Goal: Communication & Community: Answer question/provide support

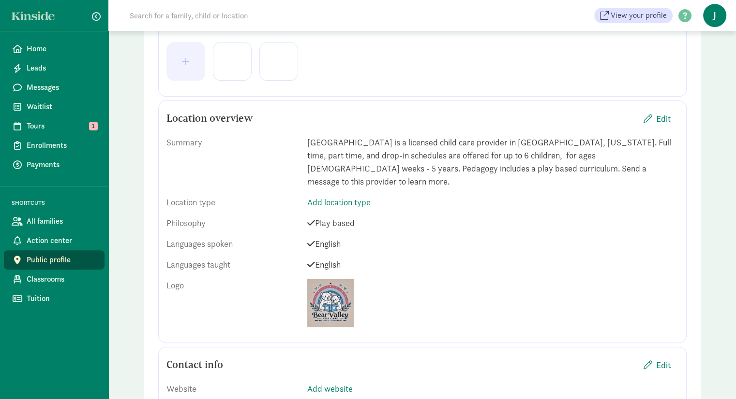
scroll to position [266, 0]
click at [656, 118] on span "Edit" at bounding box center [663, 117] width 15 height 13
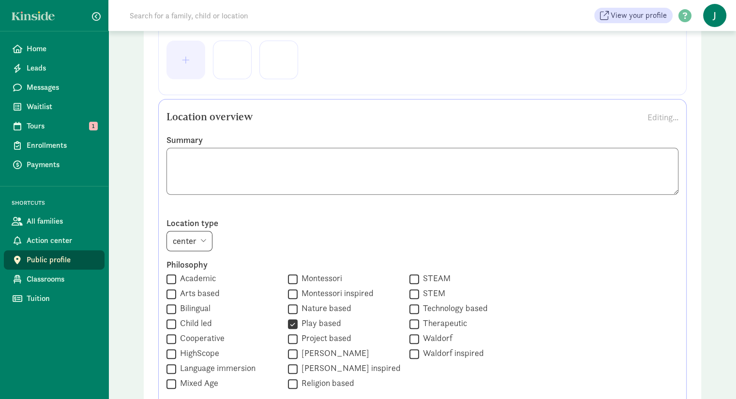
scroll to position [427, 0]
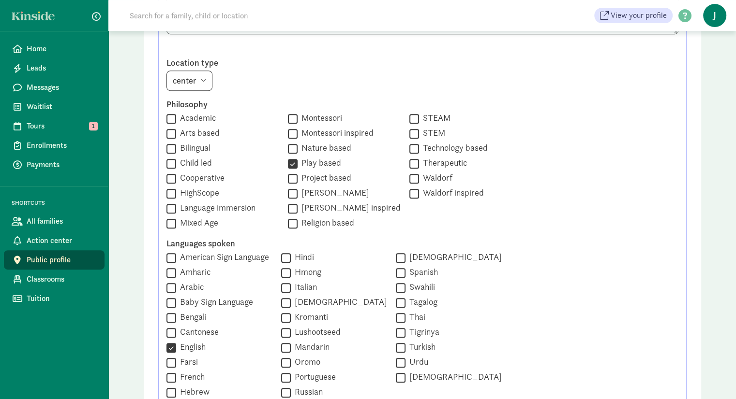
click at [201, 85] on select "center home" at bounding box center [189, 81] width 46 height 20
select select "home"
click at [166, 71] on select "center home" at bounding box center [189, 81] width 46 height 20
click at [194, 116] on label "Academic" at bounding box center [196, 118] width 40 height 12
click at [176, 116] on input "Academic" at bounding box center [171, 118] width 10 height 13
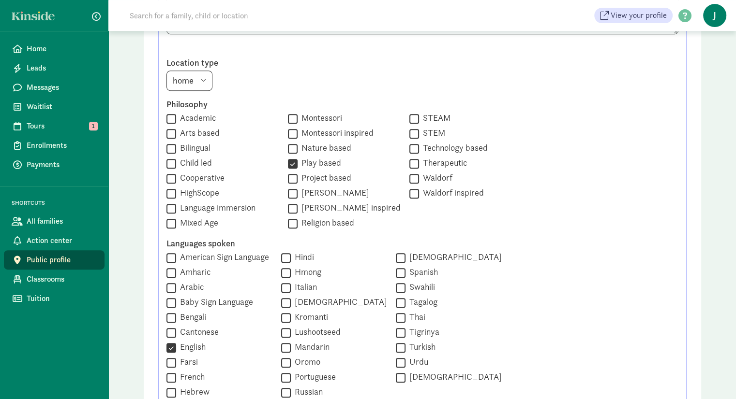
checkbox input "true"
click at [200, 164] on label "Child led" at bounding box center [194, 163] width 36 height 12
click at [176, 164] on input "Child led" at bounding box center [171, 163] width 10 height 13
checkbox input "true"
click at [211, 222] on label "Mixed Age" at bounding box center [197, 223] width 42 height 12
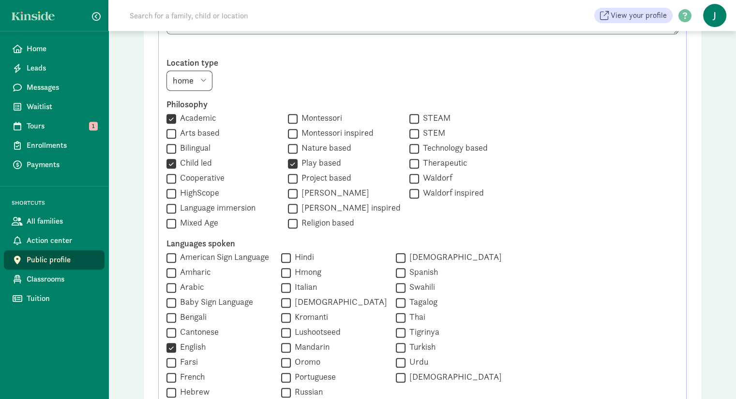
click at [176, 222] on input "Mixed Age" at bounding box center [171, 223] width 10 height 13
checkbox input "true"
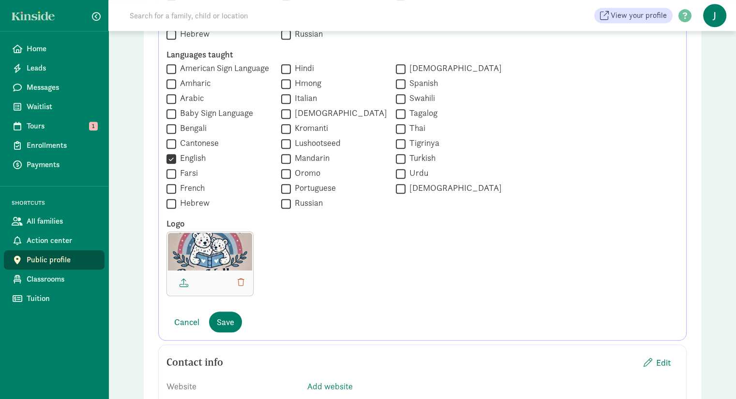
scroll to position [802, 0]
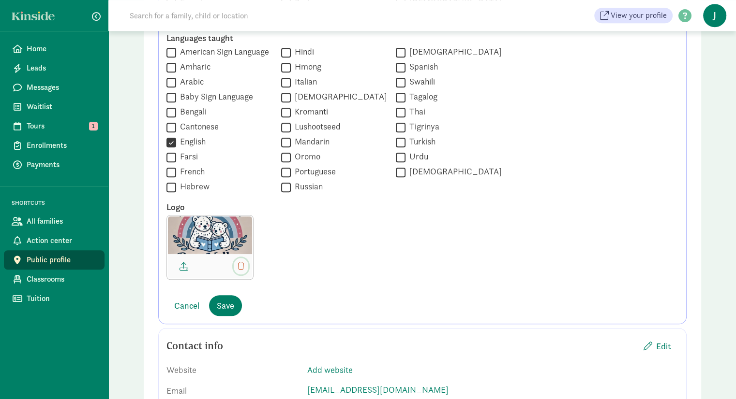
click at [242, 263] on span "button" at bounding box center [240, 267] width 7 height 8
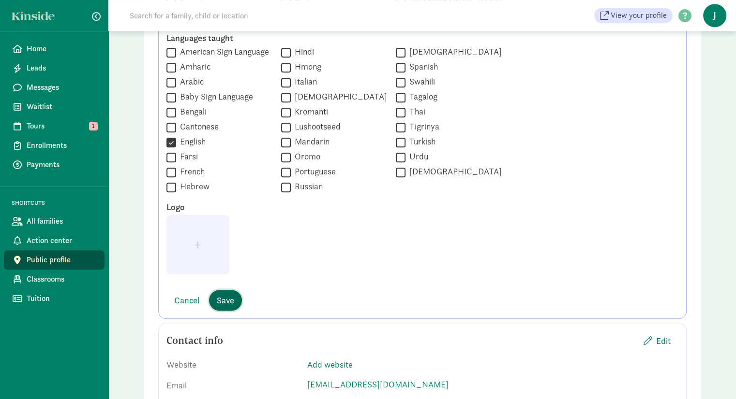
click at [221, 300] on span "Save" at bounding box center [225, 300] width 17 height 13
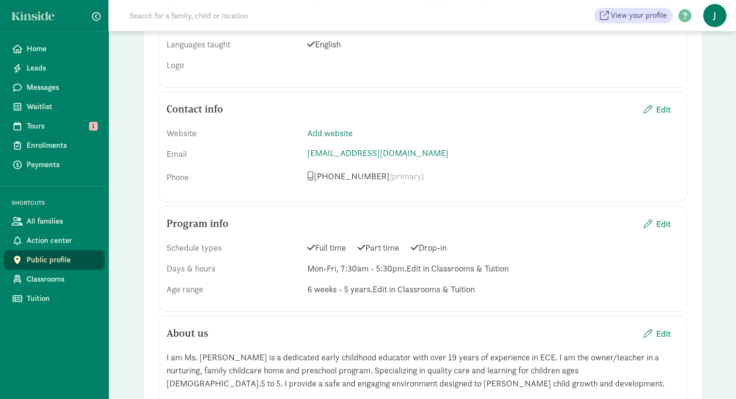
scroll to position [486, 0]
click at [661, 218] on span "Edit" at bounding box center [663, 224] width 15 height 13
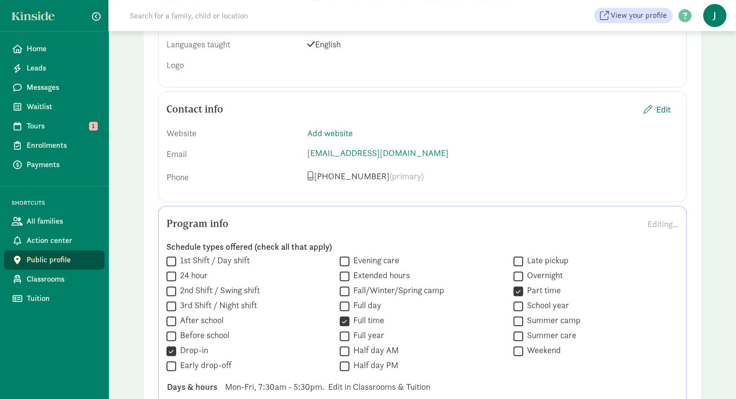
scroll to position [646, 0]
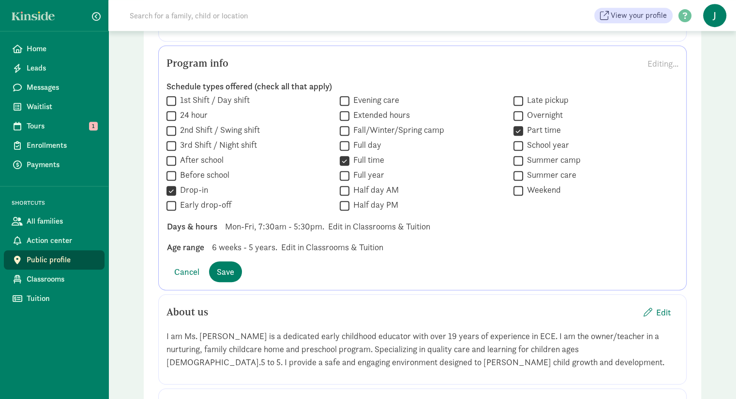
click at [301, 220] on span "Mon-Fri, 7:30am - 5:30pm." at bounding box center [274, 226] width 99 height 13
drag, startPoint x: 335, startPoint y: 215, endPoint x: 391, endPoint y: 206, distance: 56.8
click at [391, 241] on div "Days & hours Mon-Fri, 7:30am - 5:30pm. Edit in Classrooms & Tuition" at bounding box center [422, 247] width 526 height 13
click at [451, 241] on div "Days & hours Mon-Fri, 7:30am - 5:30pm. Edit in Classrooms & Tuition" at bounding box center [422, 247] width 526 height 13
drag, startPoint x: 438, startPoint y: 213, endPoint x: 326, endPoint y: 211, distance: 112.2
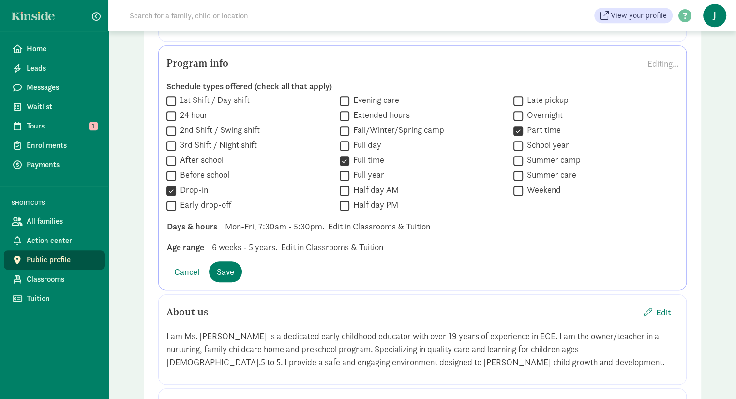
click at [326, 241] on div "Days & hours Mon-Fri, 7:30am - 5:30pm. Edit in Classrooms & Tuition" at bounding box center [422, 247] width 526 height 13
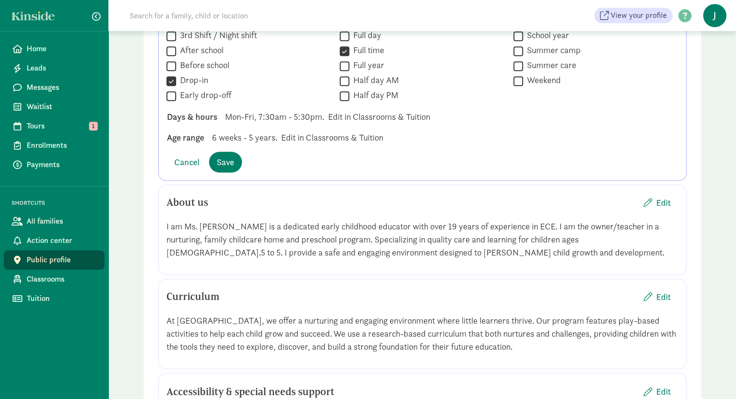
scroll to position [768, 0]
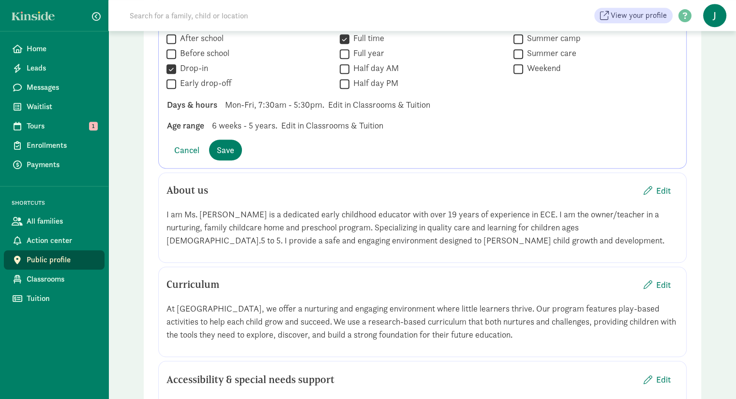
click at [267, 119] on span "6 weeks - 5 years." at bounding box center [244, 125] width 65 height 13
click at [218, 119] on span "6 weeks - 5 years." at bounding box center [244, 125] width 65 height 13
click at [71, 120] on span "Tours" at bounding box center [62, 126] width 70 height 12
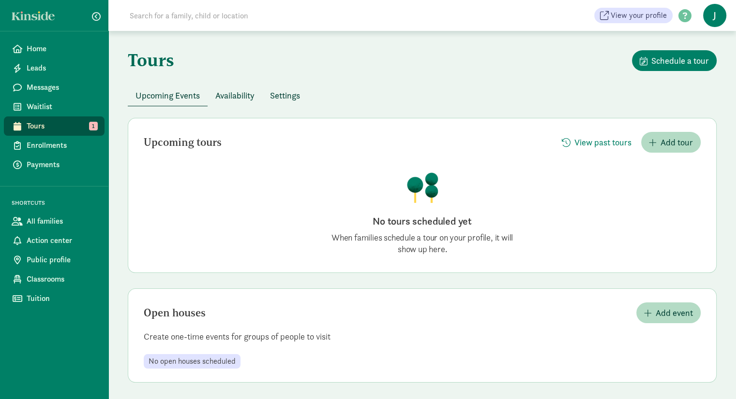
scroll to position [2, 0]
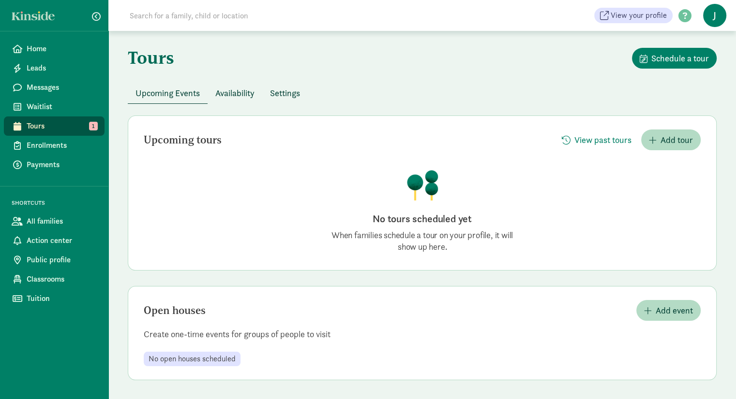
click at [244, 89] on span "Availability" at bounding box center [234, 93] width 39 height 13
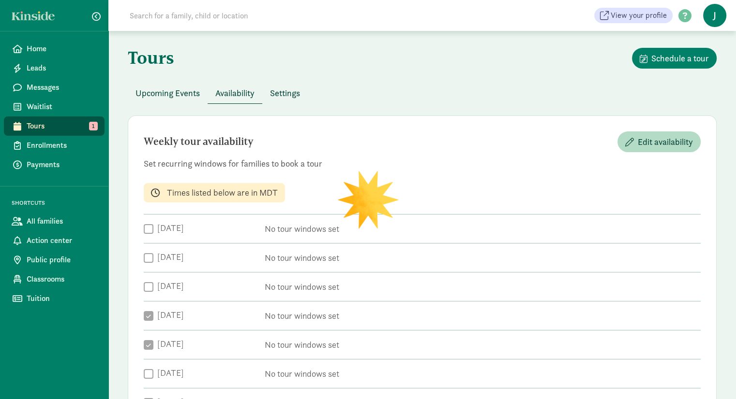
checkbox input "true"
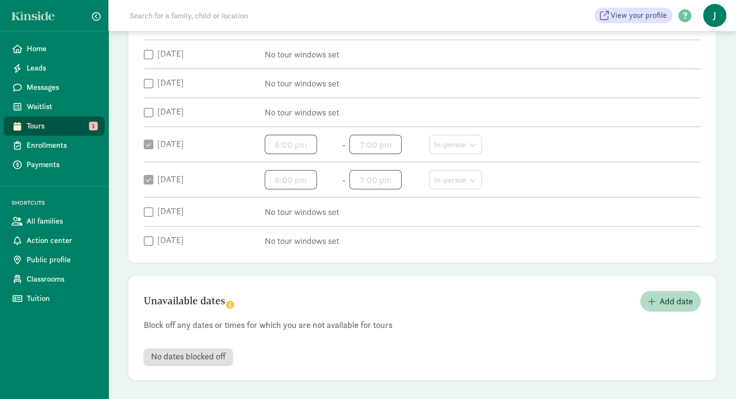
scroll to position [122, 0]
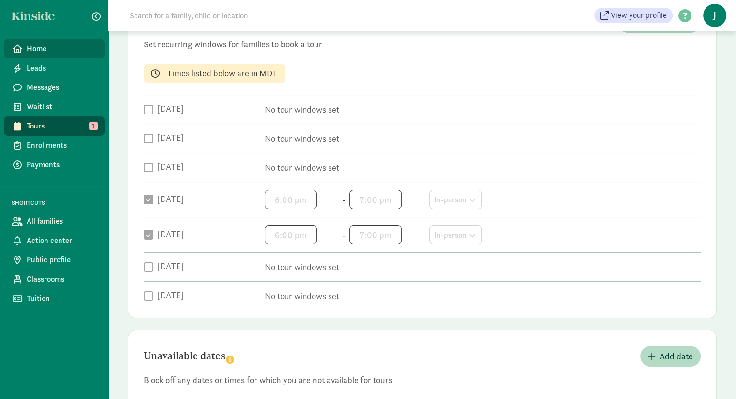
click at [52, 49] on span "Home" at bounding box center [62, 49] width 70 height 12
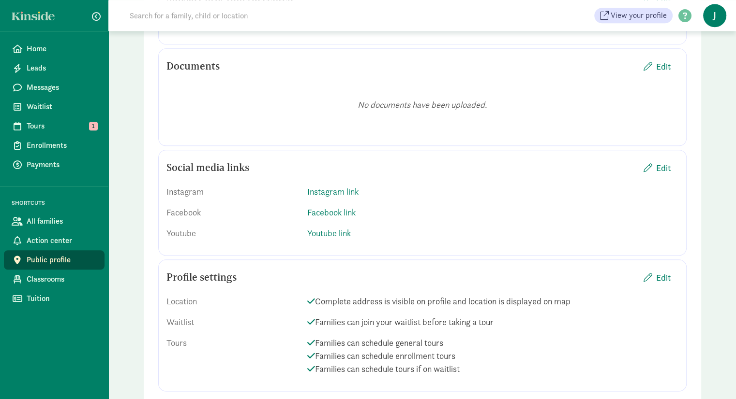
scroll to position [1122, 0]
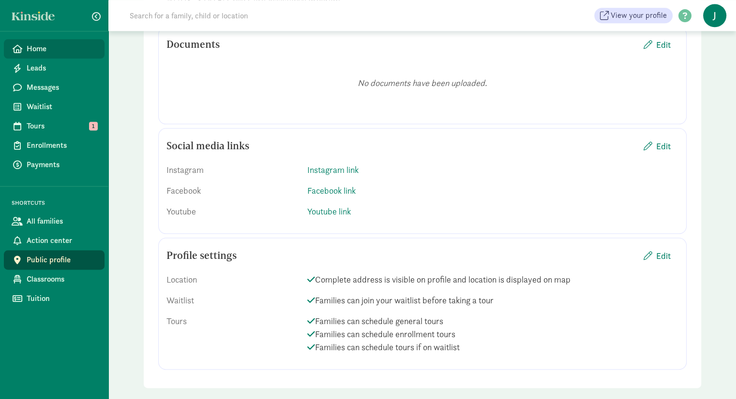
click at [66, 47] on span "Home" at bounding box center [62, 49] width 70 height 12
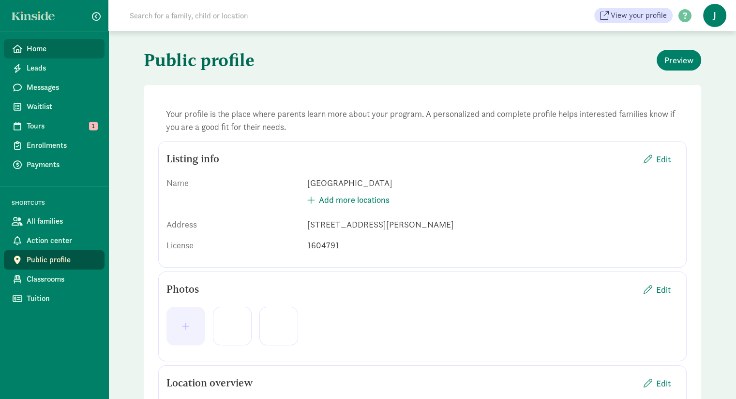
click at [41, 47] on span "Home" at bounding box center [62, 49] width 70 height 12
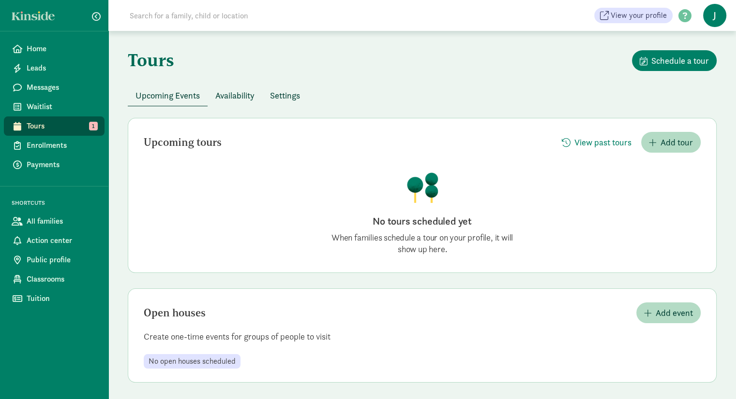
scroll to position [2, 0]
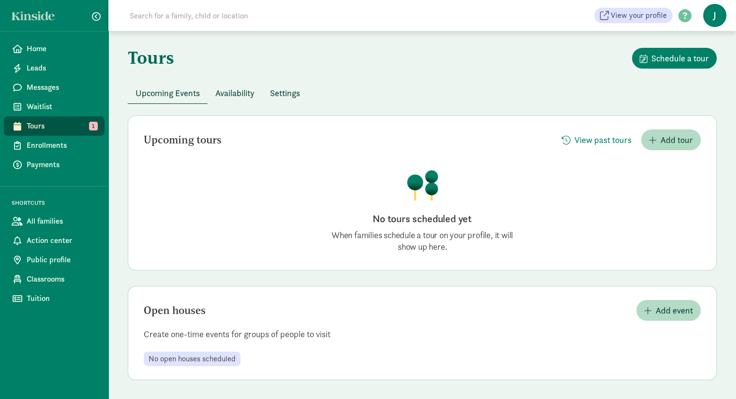
click at [238, 95] on span "Availability" at bounding box center [234, 93] width 39 height 13
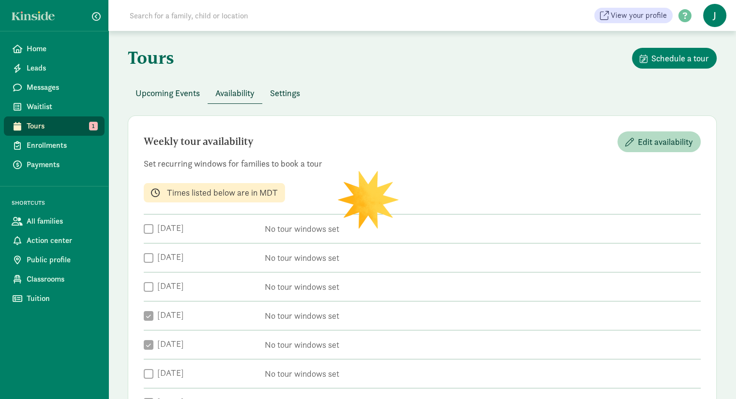
checkbox input "true"
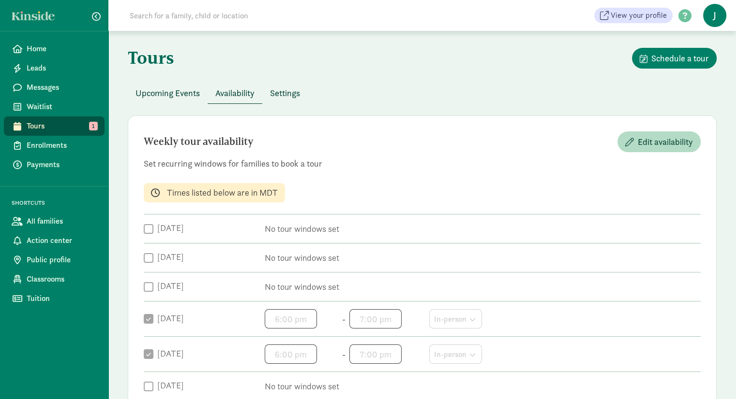
click at [292, 89] on span "Settings" at bounding box center [285, 93] width 30 height 13
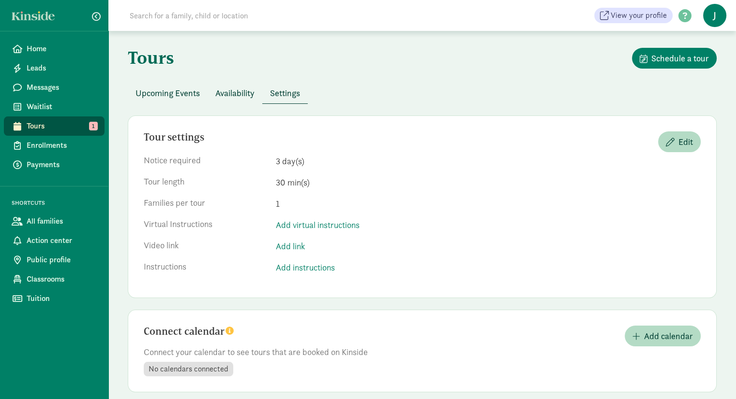
scroll to position [15, 0]
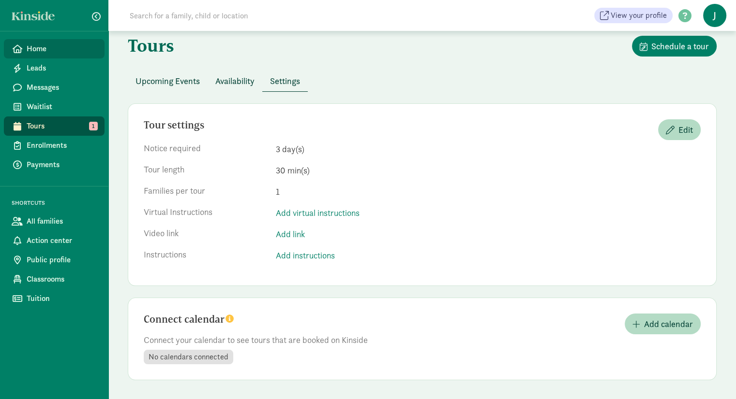
click at [41, 44] on span "Home" at bounding box center [62, 49] width 70 height 12
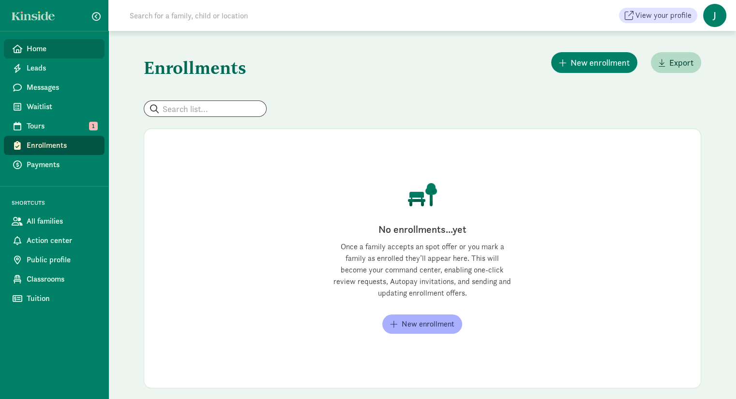
click at [59, 50] on span "Home" at bounding box center [62, 49] width 70 height 12
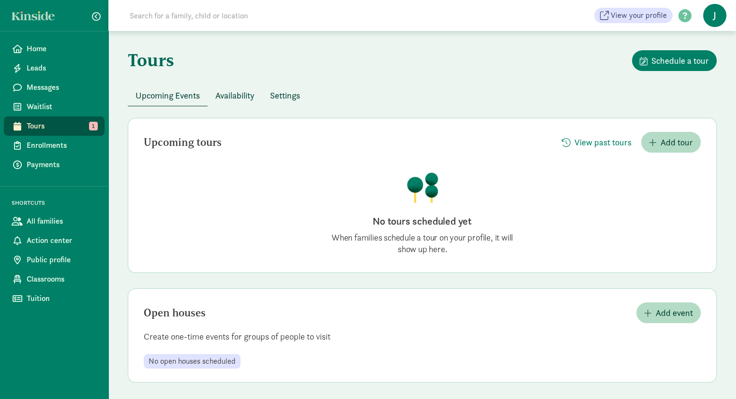
scroll to position [2, 0]
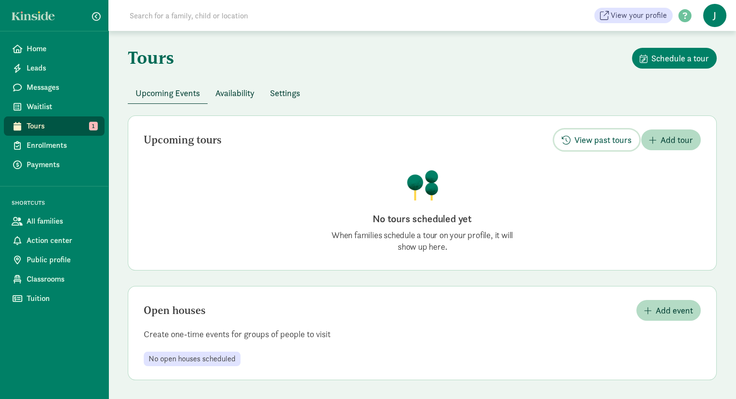
click at [573, 143] on span "View past tours" at bounding box center [596, 139] width 70 height 13
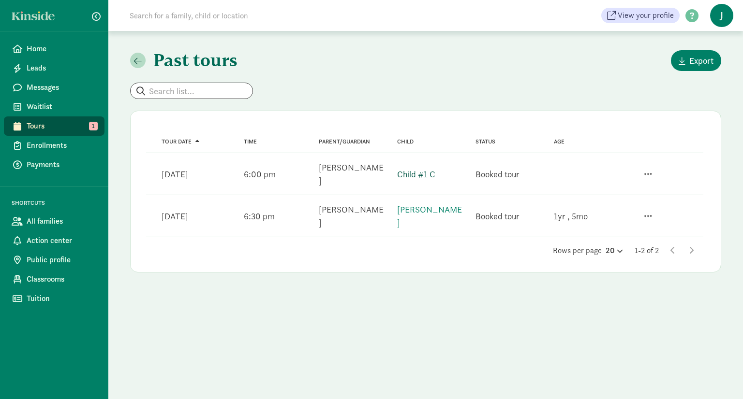
click at [421, 169] on link "Child #1 C" at bounding box center [416, 174] width 38 height 11
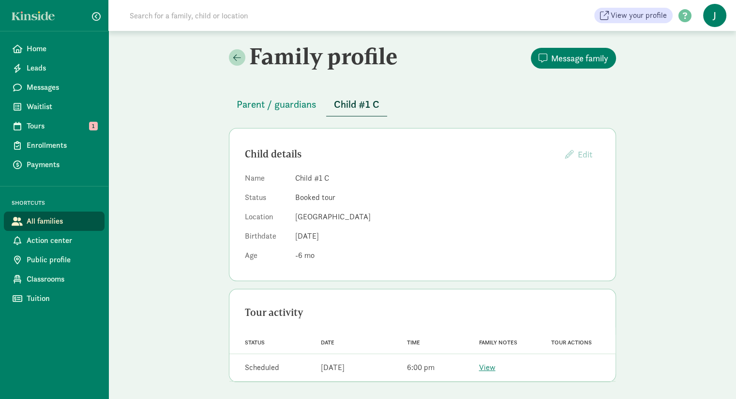
scroll to position [2, 0]
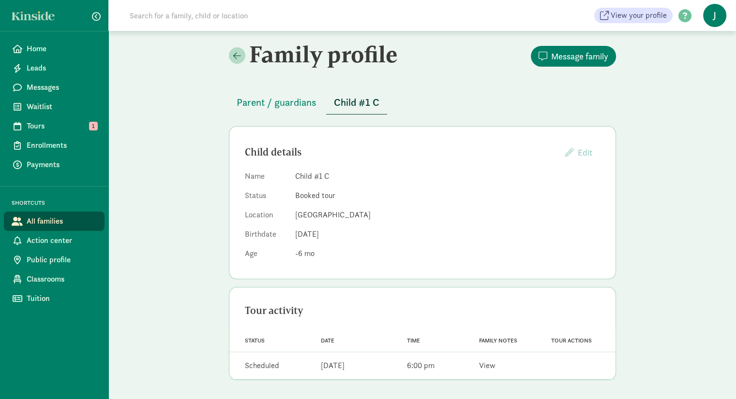
click at [488, 366] on link "View" at bounding box center [487, 366] width 16 height 10
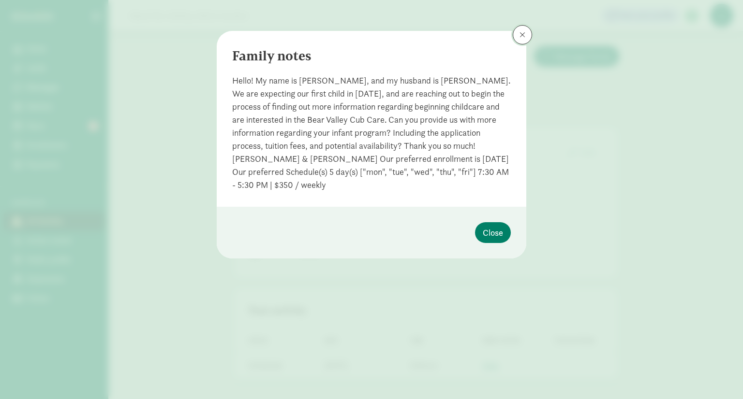
click at [520, 35] on span at bounding box center [522, 35] width 6 height 8
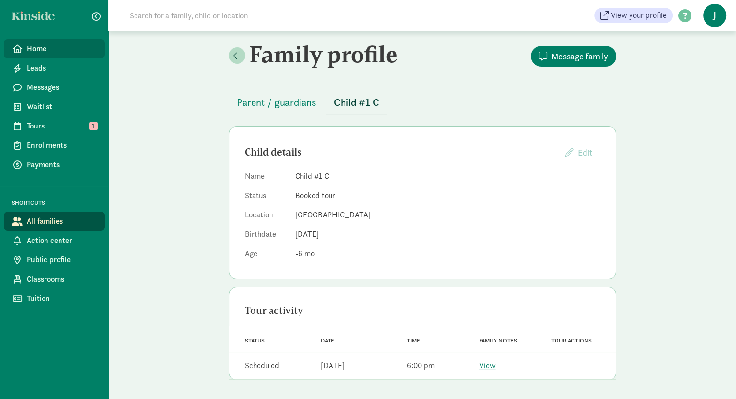
click at [45, 49] on span "Home" at bounding box center [62, 49] width 70 height 12
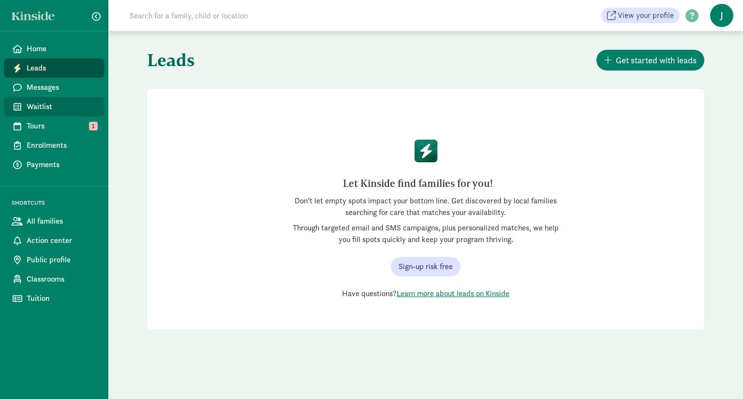
click at [55, 101] on link "Waitlist" at bounding box center [54, 106] width 101 height 19
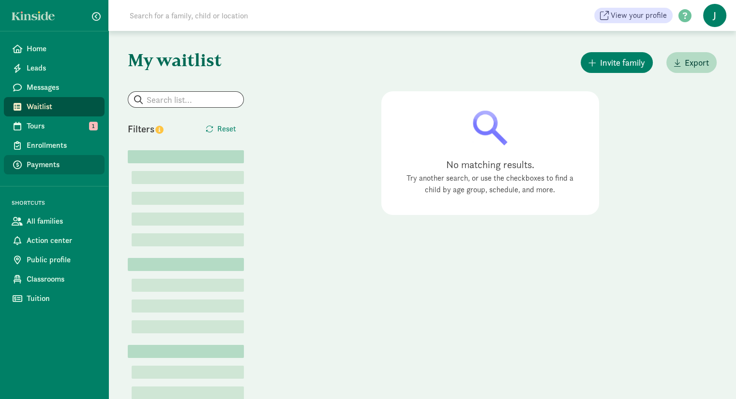
click at [61, 166] on span "Payments" at bounding box center [62, 165] width 70 height 12
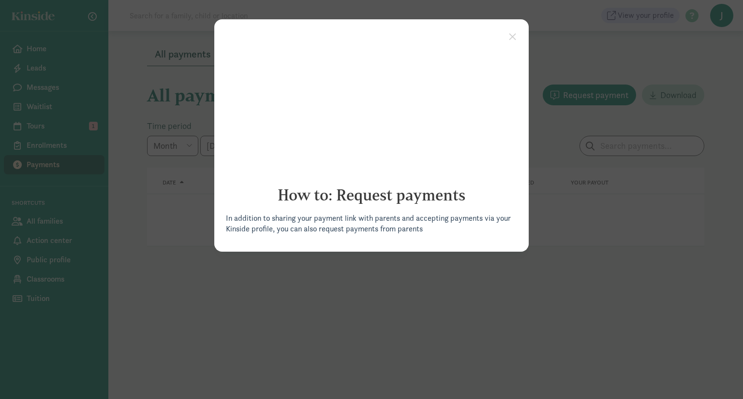
click appcues "× How to: Request payments In addition to sharing your payment link with parent…"
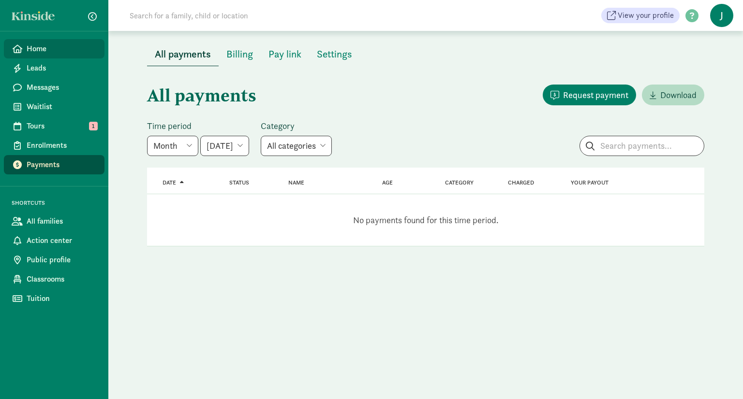
click at [46, 51] on span "Home" at bounding box center [62, 49] width 70 height 12
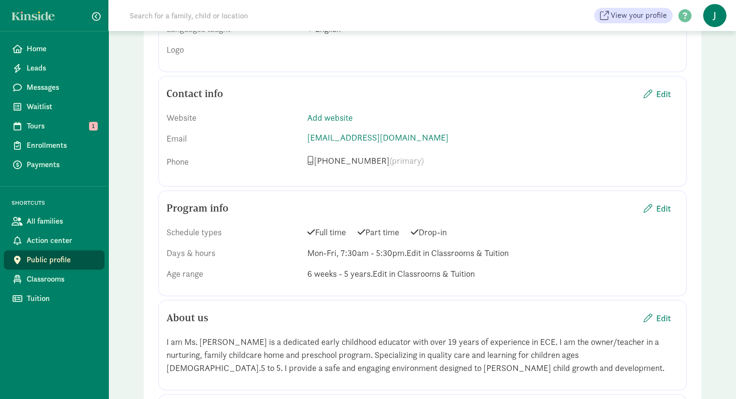
scroll to position [511, 0]
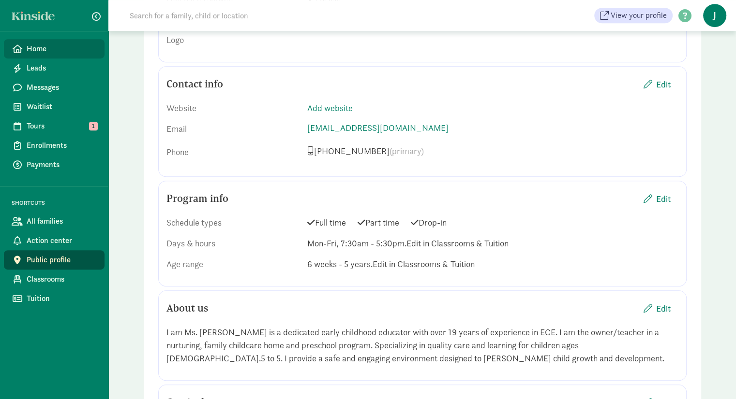
click at [35, 44] on span "Home" at bounding box center [62, 49] width 70 height 12
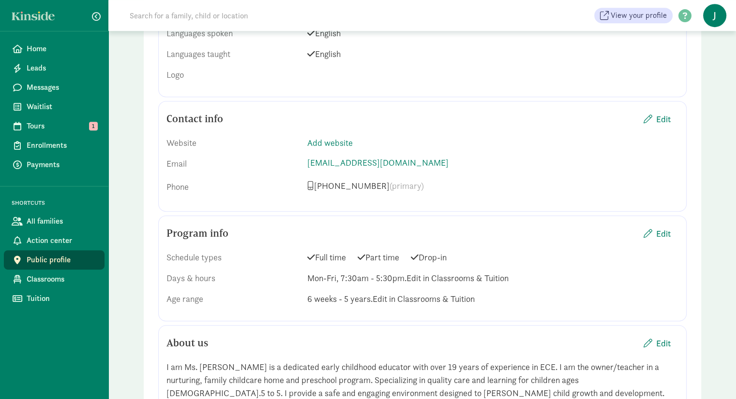
scroll to position [408, 0]
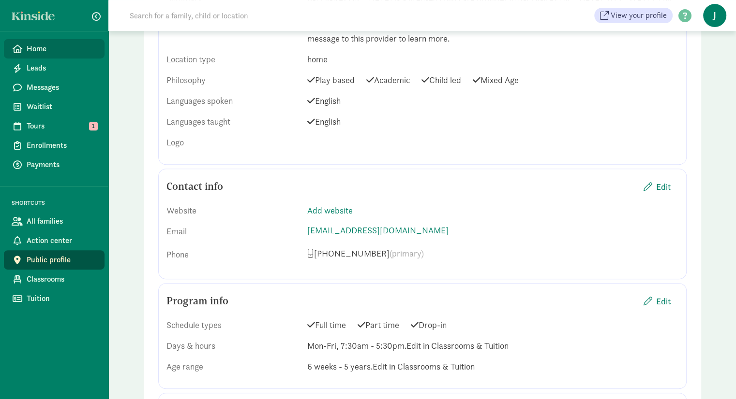
click at [49, 46] on span "Home" at bounding box center [62, 49] width 70 height 12
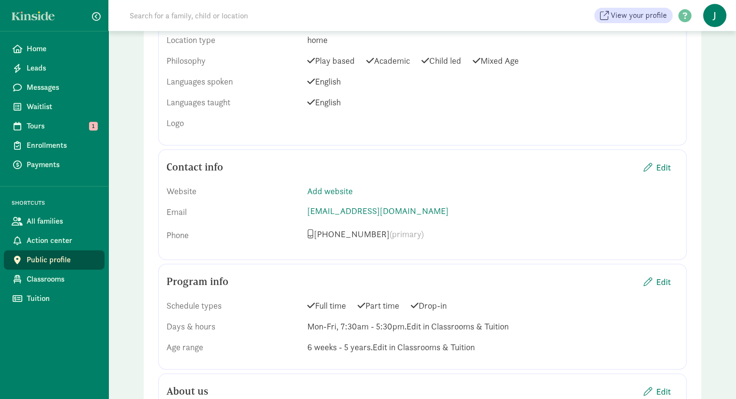
scroll to position [429, 0]
click at [659, 274] on span "Edit" at bounding box center [663, 280] width 15 height 13
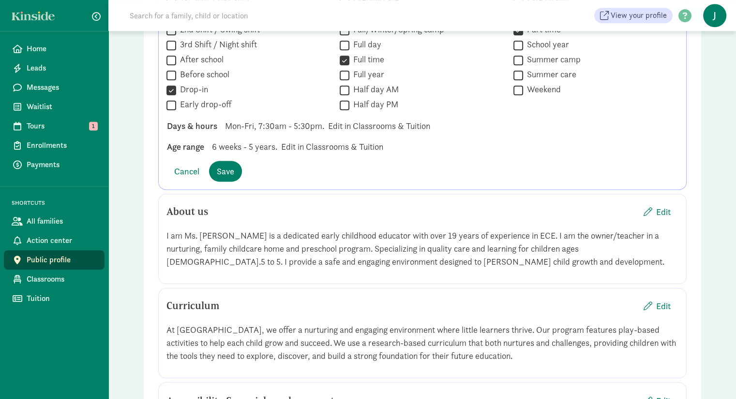
scroll to position [748, 0]
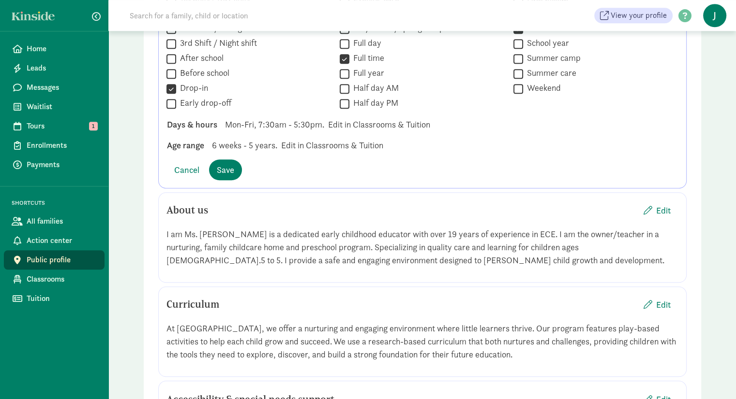
drag, startPoint x: 274, startPoint y: 106, endPoint x: 433, endPoint y: 109, distance: 159.1
click at [433, 139] on div "Days & hours Mon-Fri, 7:30am - 5:30pm. Edit in Classrooms & Tuition" at bounding box center [422, 145] width 526 height 13
click at [189, 163] on span "Cancel" at bounding box center [186, 169] width 25 height 13
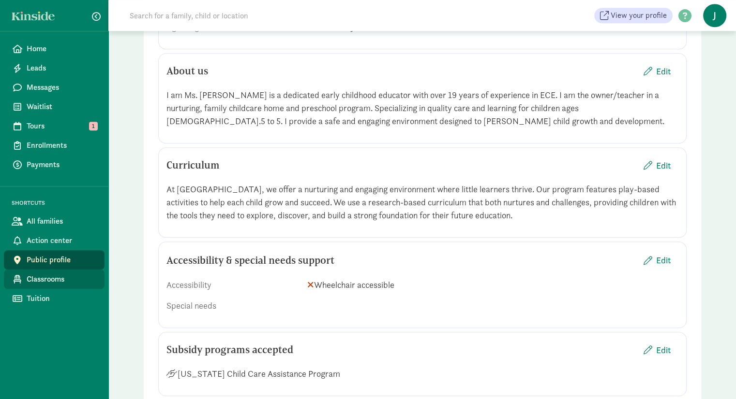
click at [55, 274] on span "Classrooms" at bounding box center [62, 280] width 70 height 12
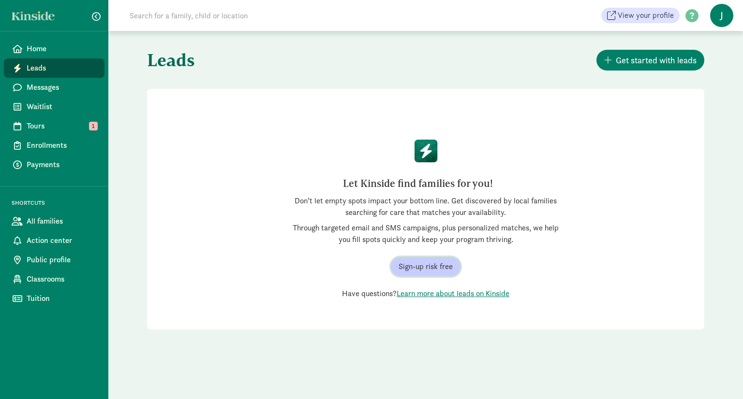
click at [427, 259] on button "Sign-up risk free" at bounding box center [426, 266] width 70 height 19
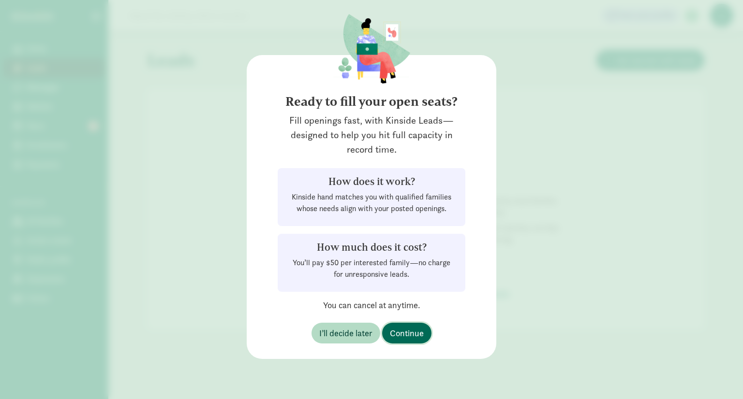
click at [406, 337] on span "Continue" at bounding box center [407, 333] width 34 height 13
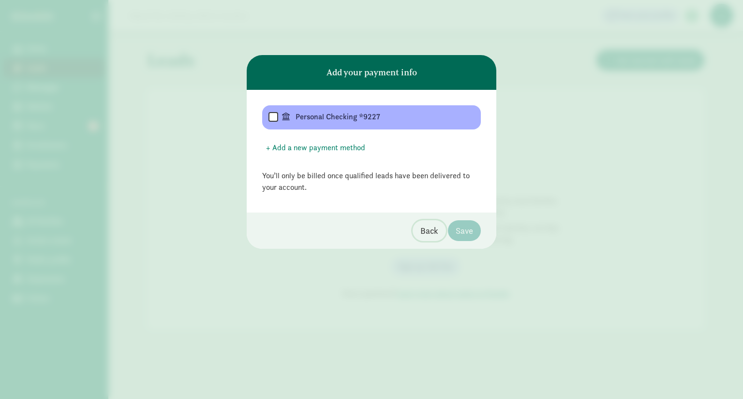
click at [428, 233] on span "Back" at bounding box center [429, 230] width 18 height 13
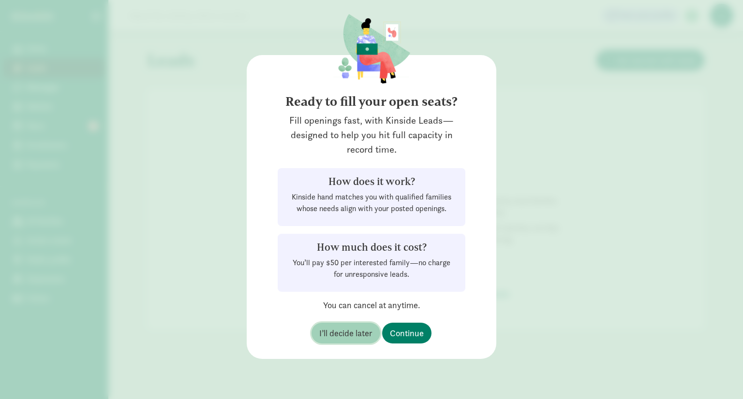
click at [360, 329] on span "I’ll decide later" at bounding box center [345, 333] width 53 height 13
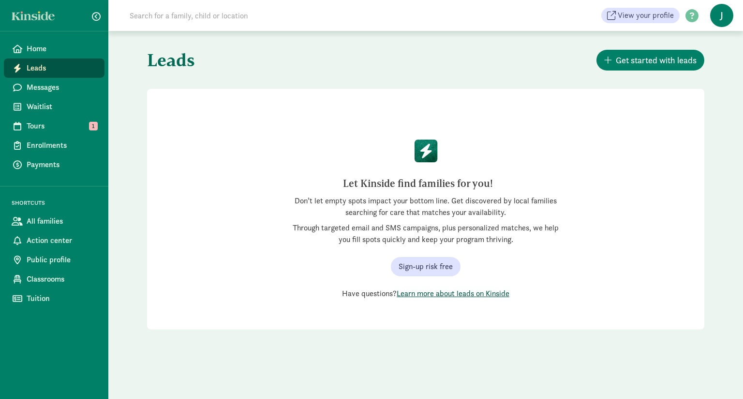
click at [441, 290] on link "Learn more about leads on Kinside" at bounding box center [453, 294] width 113 height 10
click at [71, 137] on link "Enrollments" at bounding box center [54, 145] width 101 height 19
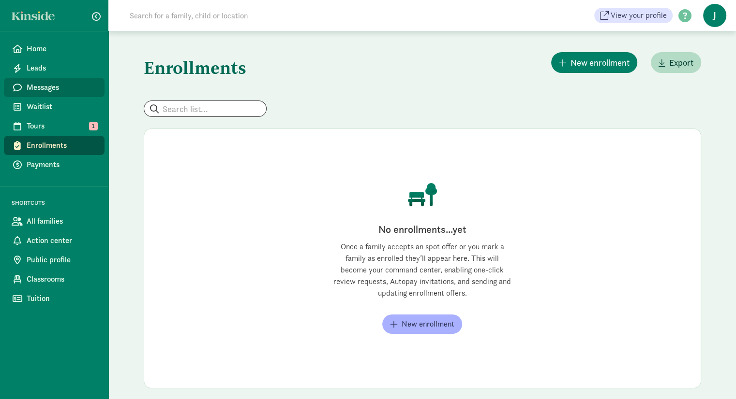
click at [69, 89] on span "Messages" at bounding box center [62, 88] width 70 height 12
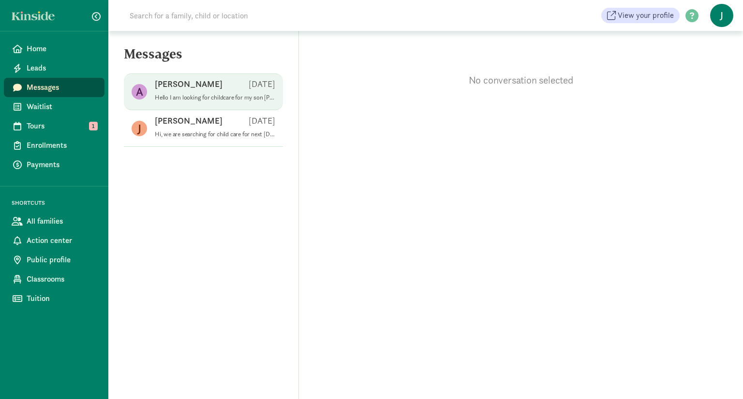
click at [193, 100] on p "Hello I am looking for childcare for my son Micah. I am looking for 3 times a w…" at bounding box center [215, 98] width 120 height 8
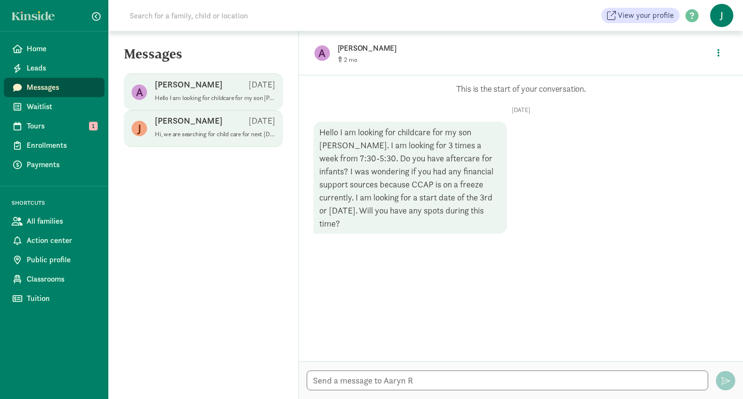
click at [198, 126] on div "Jenna B Jun 09" at bounding box center [215, 122] width 120 height 15
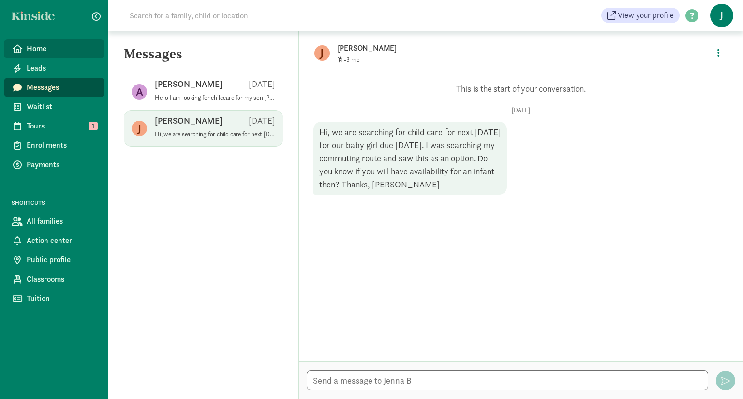
click at [61, 41] on link "Home" at bounding box center [54, 48] width 101 height 19
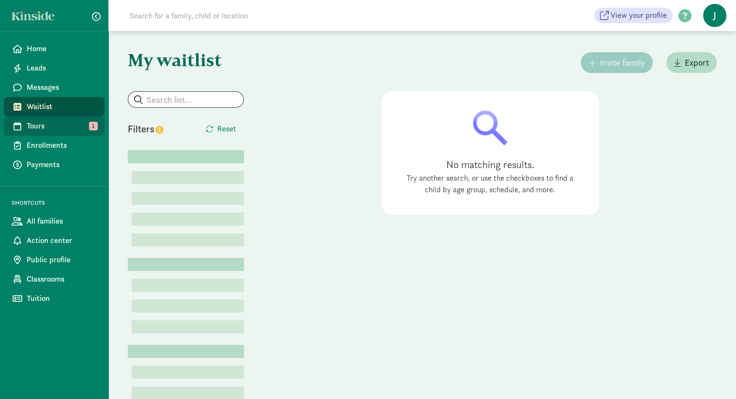
click at [58, 130] on span "Tours" at bounding box center [62, 126] width 70 height 12
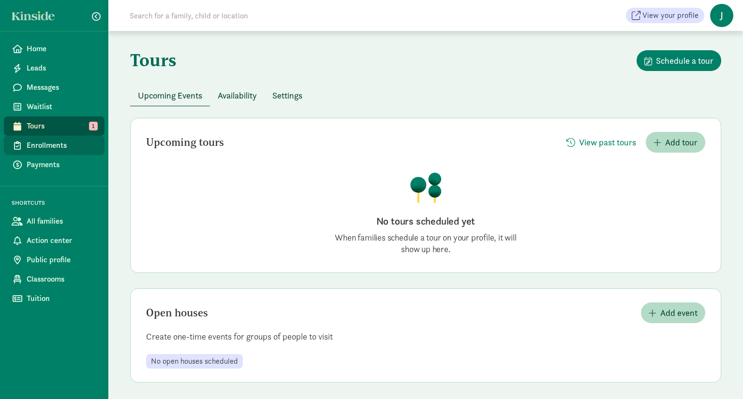
click at [57, 148] on span "Enrollments" at bounding box center [62, 146] width 70 height 12
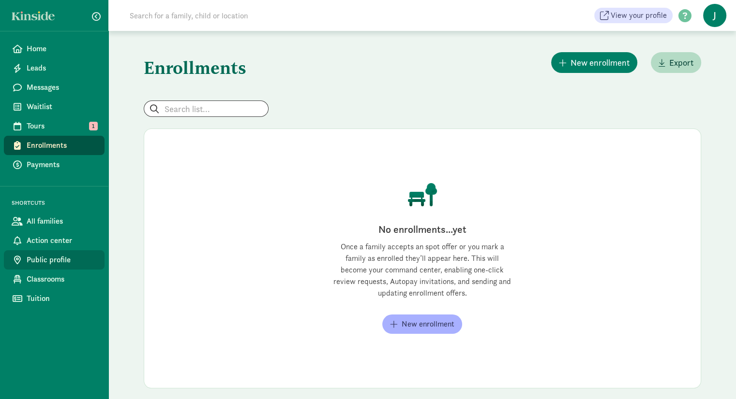
click at [74, 256] on span "Public profile" at bounding box center [62, 260] width 70 height 12
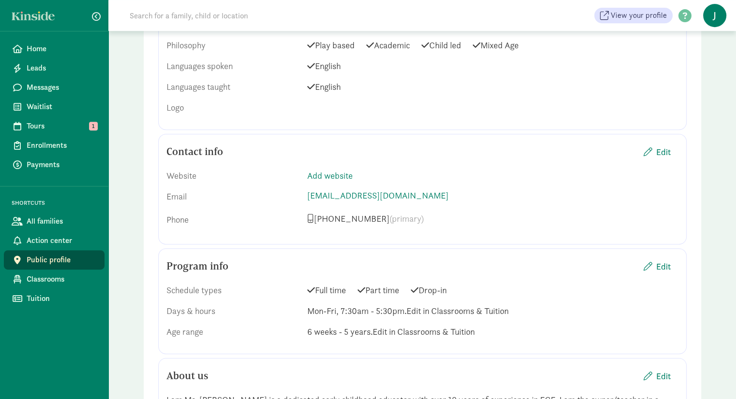
scroll to position [444, 0]
click at [660, 259] on span "Edit" at bounding box center [663, 265] width 15 height 13
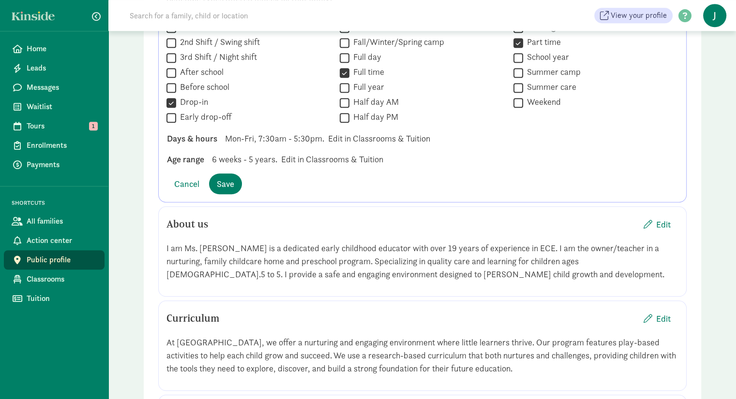
scroll to position [739, 0]
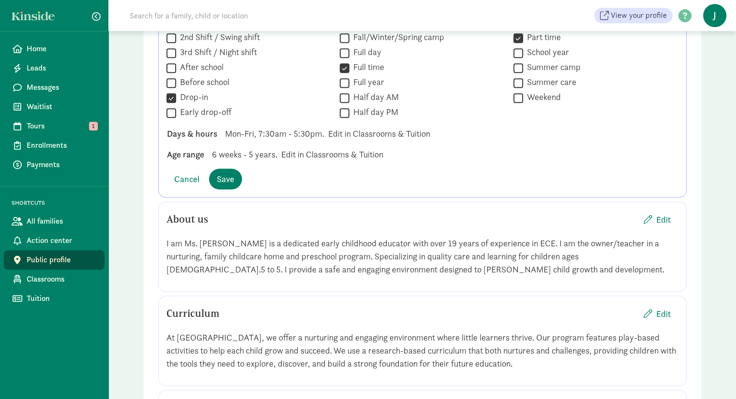
click at [267, 148] on span "6 weeks - 5 years." at bounding box center [244, 154] width 65 height 13
click at [190, 173] on span "Cancel" at bounding box center [186, 179] width 25 height 13
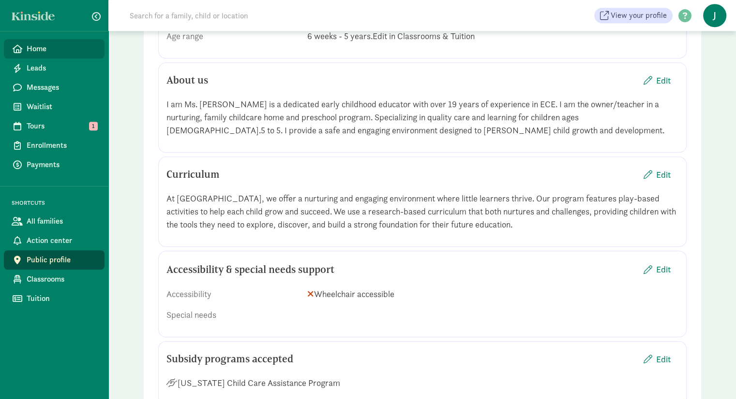
click at [61, 55] on link "Home" at bounding box center [54, 48] width 101 height 19
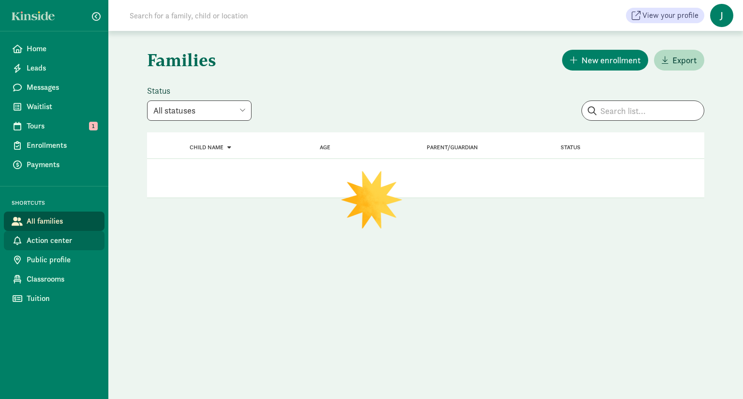
drag, startPoint x: 0, startPoint y: 0, endPoint x: 64, endPoint y: 240, distance: 248.2
click at [64, 240] on span "Action center" at bounding box center [62, 241] width 70 height 12
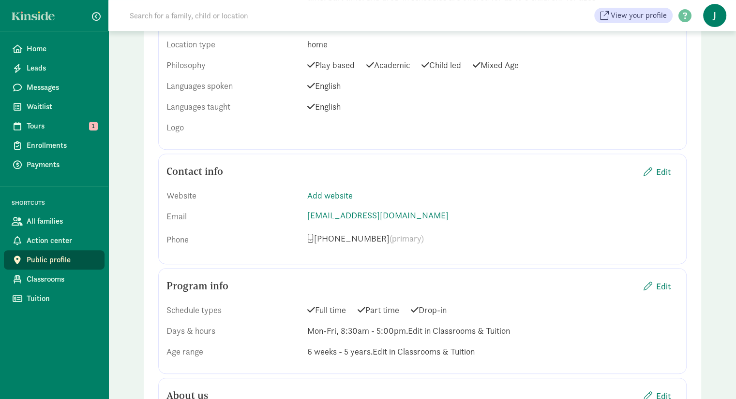
scroll to position [461, 0]
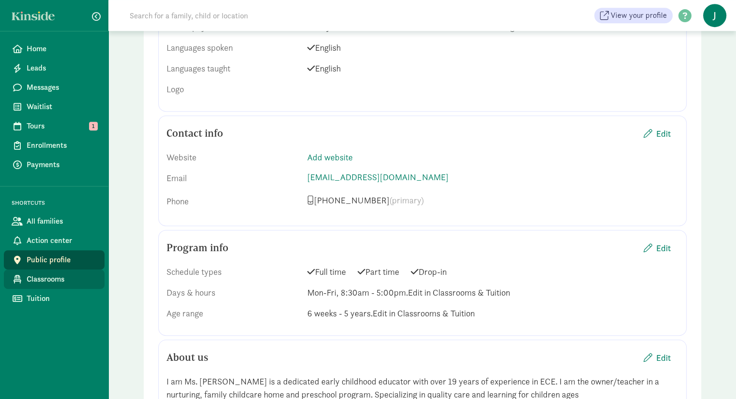
click at [55, 276] on span "Classrooms" at bounding box center [62, 280] width 70 height 12
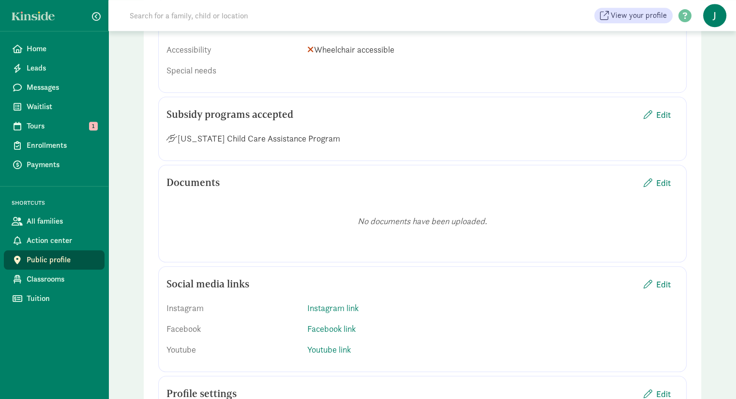
scroll to position [1122, 0]
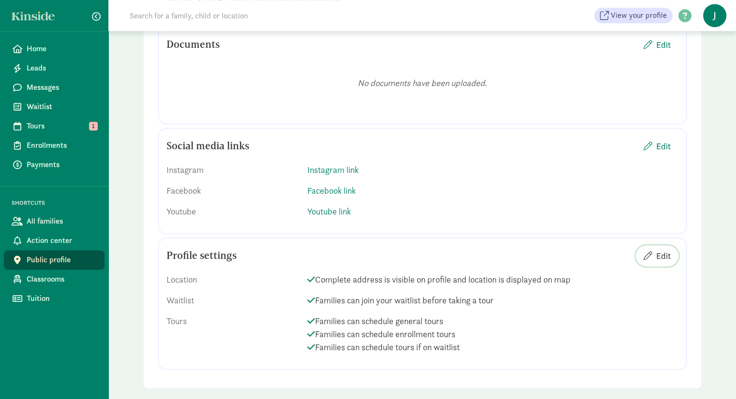
click at [654, 250] on span "Edit" at bounding box center [656, 256] width 27 height 13
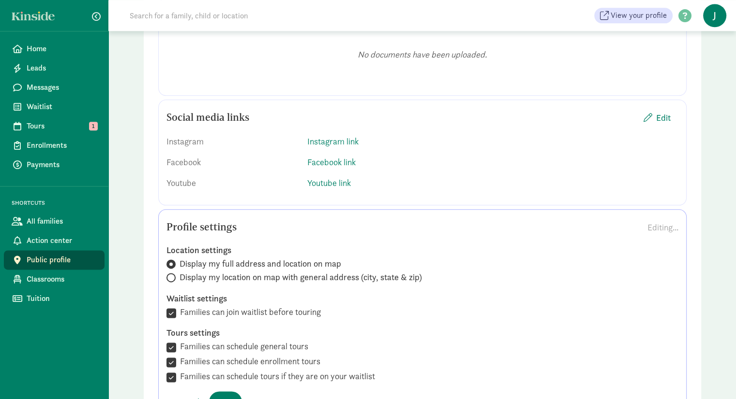
scroll to position [1160, 0]
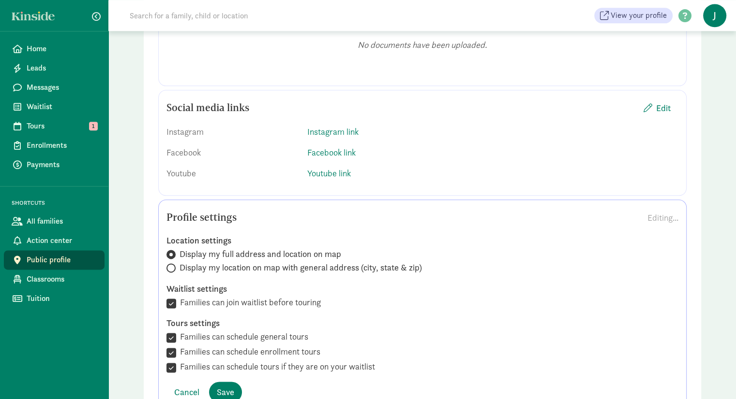
click at [174, 297] on input "Families can join waitlist before touring" at bounding box center [171, 303] width 10 height 13
checkbox input "false"
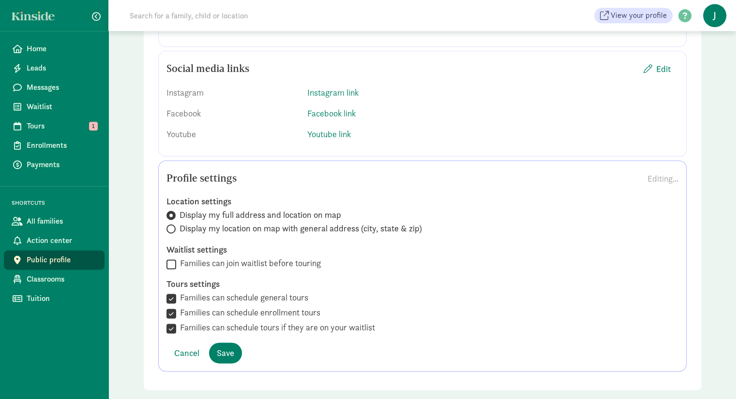
scroll to position [1200, 0]
click at [172, 306] on input "Families can schedule enrollment tours" at bounding box center [171, 312] width 10 height 13
checkbox input "true"
click at [223, 346] on span "Save" at bounding box center [225, 352] width 17 height 13
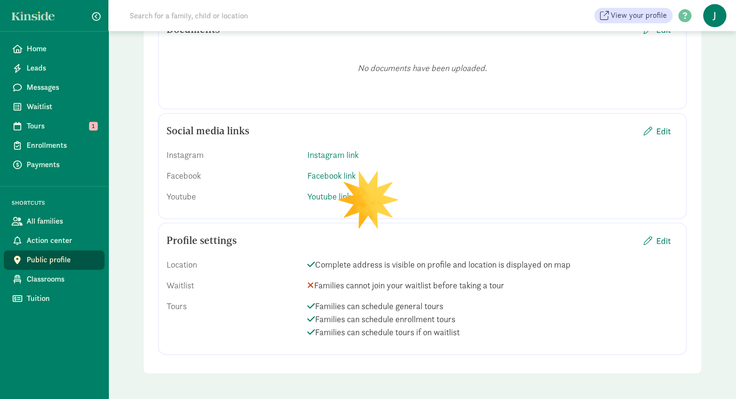
scroll to position [1122, 0]
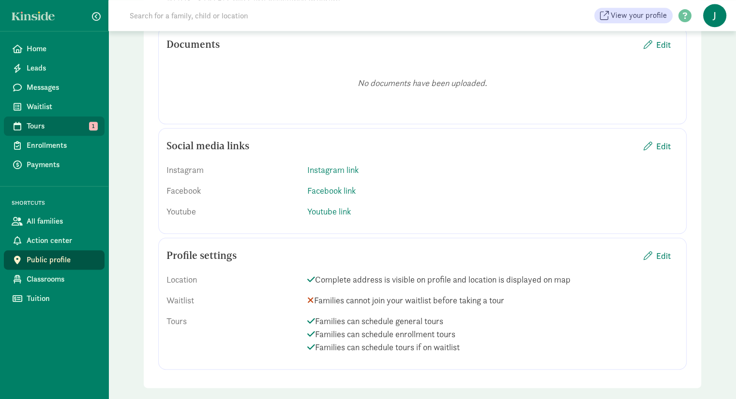
click at [64, 124] on span "Tours" at bounding box center [62, 126] width 70 height 12
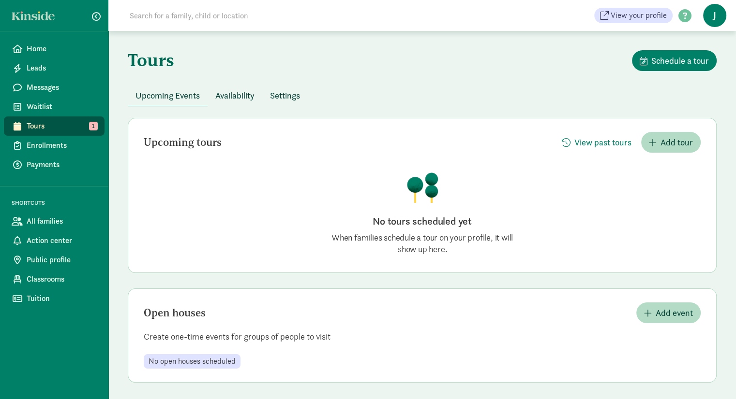
scroll to position [2, 0]
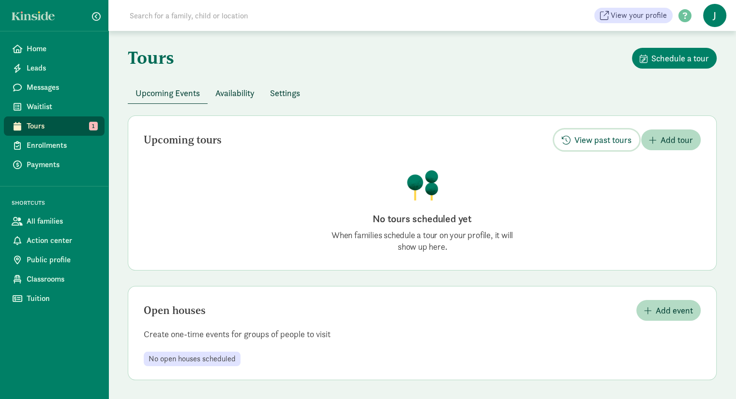
click at [605, 136] on span "View past tours" at bounding box center [602, 139] width 57 height 13
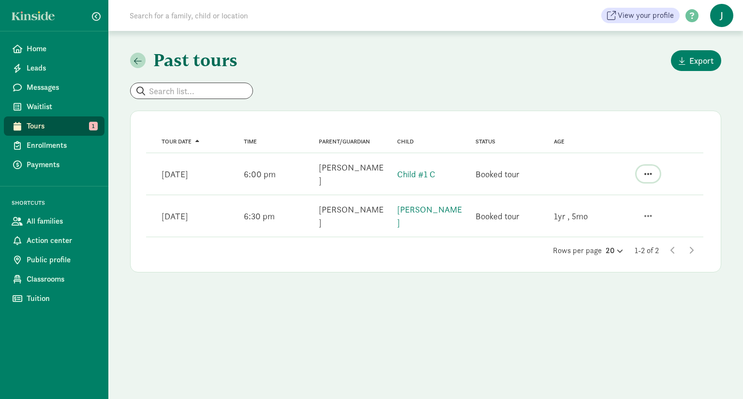
click at [653, 167] on button "button" at bounding box center [647, 174] width 23 height 16
click at [638, 127] on div "View family page" at bounding box center [613, 133] width 75 height 13
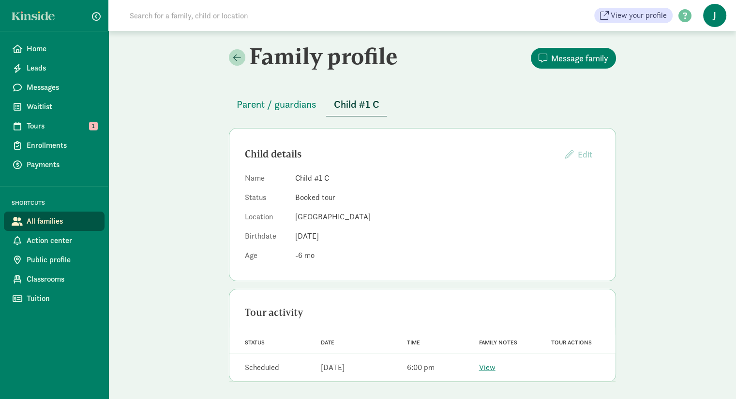
scroll to position [2, 0]
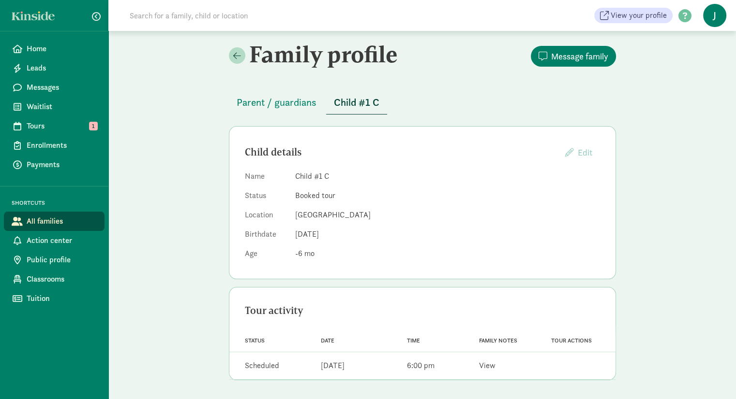
click at [486, 366] on link "View" at bounding box center [487, 366] width 16 height 10
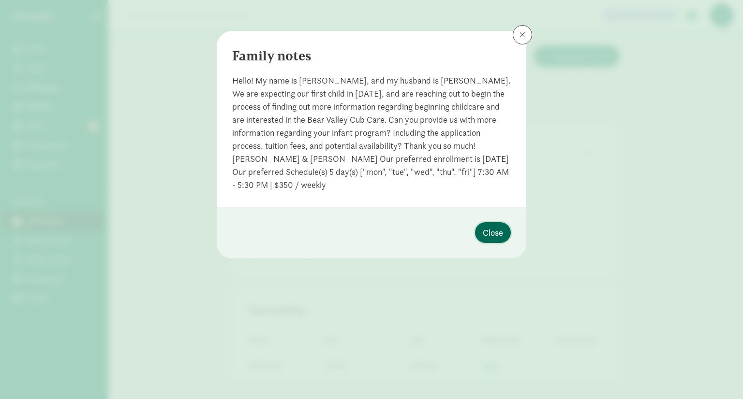
click at [505, 227] on button "Close" at bounding box center [493, 232] width 36 height 21
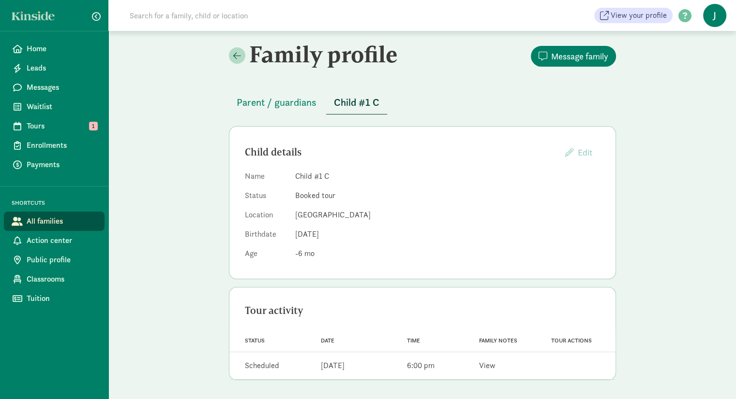
click at [483, 364] on link "View" at bounding box center [487, 366] width 16 height 10
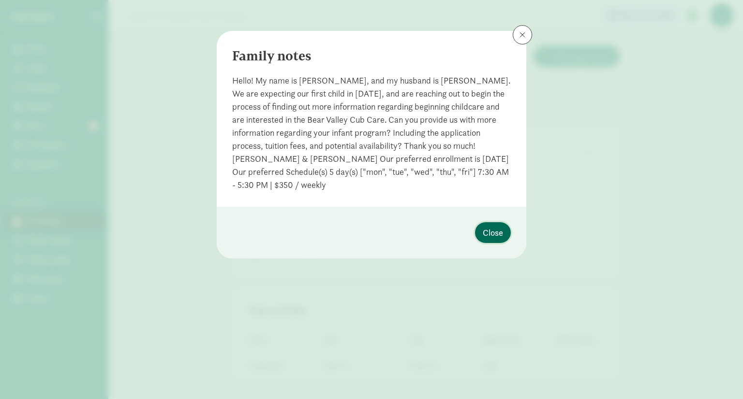
click at [495, 236] on span "Close" at bounding box center [493, 232] width 20 height 13
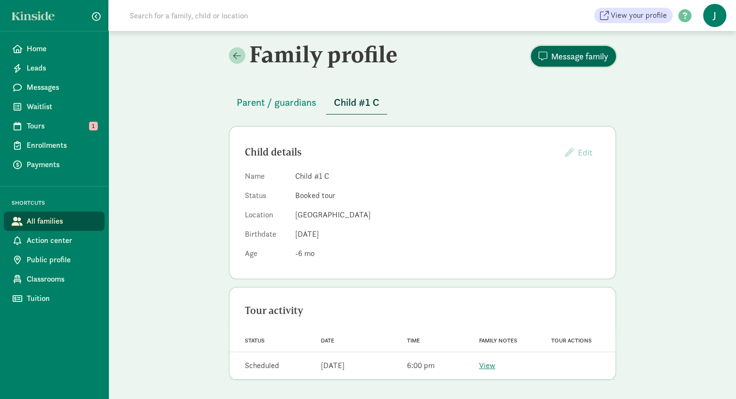
click at [559, 57] on span "Message family" at bounding box center [579, 56] width 57 height 13
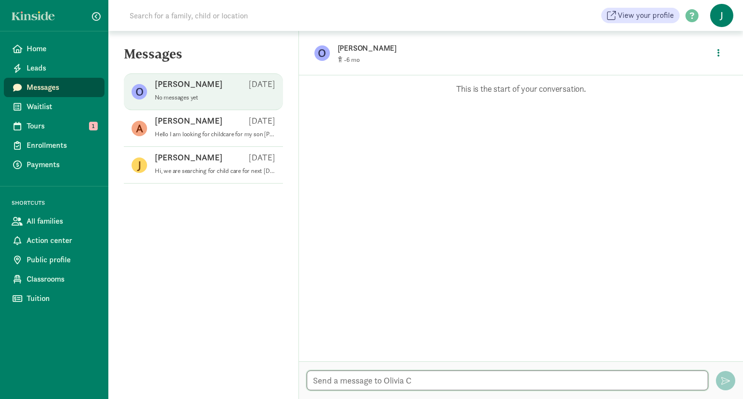
click at [371, 379] on textarea at bounding box center [507, 381] width 401 height 20
type textarea "Hello Olivia,"
click at [9, 83] on link "Messages" at bounding box center [54, 87] width 101 height 19
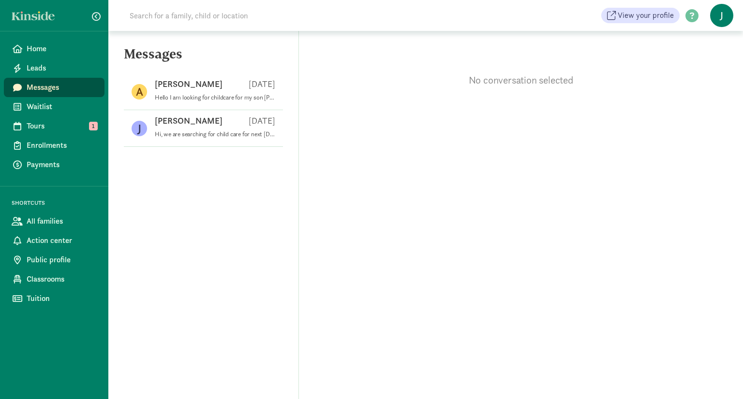
click at [54, 80] on link "Messages" at bounding box center [54, 87] width 101 height 19
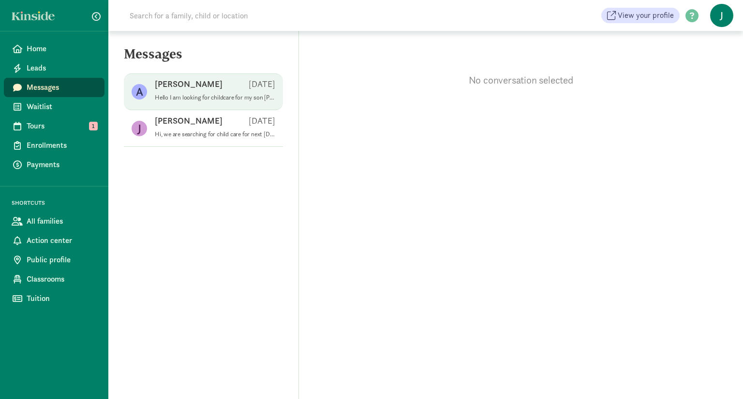
click at [241, 92] on div "Aaryn R Jul 31" at bounding box center [215, 85] width 120 height 15
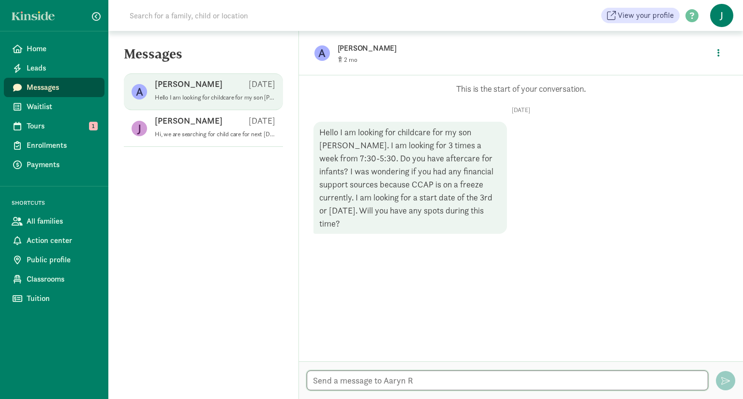
click at [386, 375] on textarea at bounding box center [507, 381] width 401 height 20
type textarea "Hi Aaryn,"
click at [386, 375] on textarea at bounding box center [507, 381] width 401 height 20
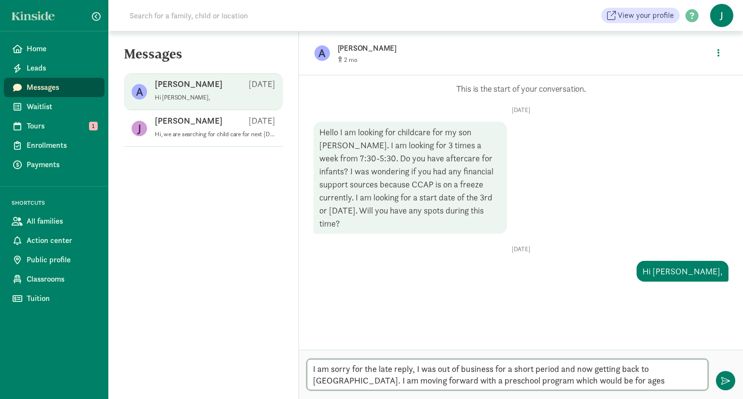
click at [578, 378] on textarea "I am sorry for the late reply, I was out of business for a short period and now…" at bounding box center [507, 374] width 401 height 31
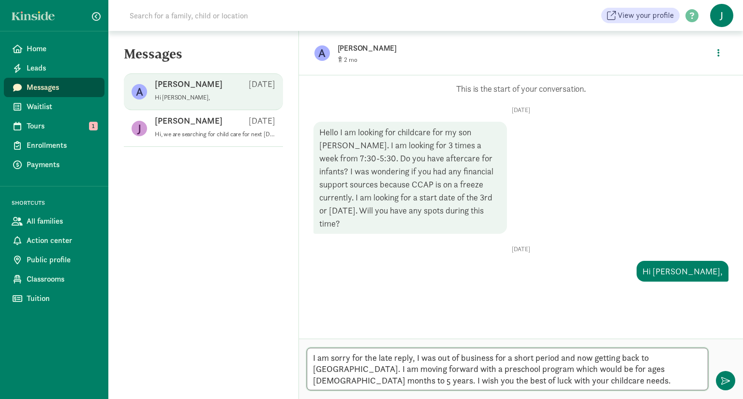
type textarea "I am sorry for the late reply, I was out of business for a short period and now…"
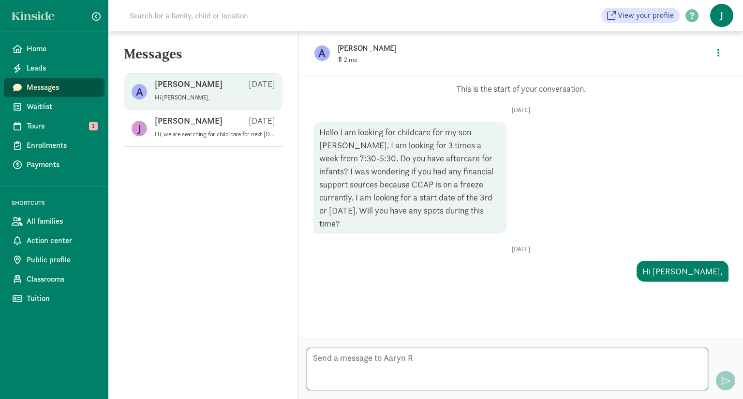
scroll to position [21, 0]
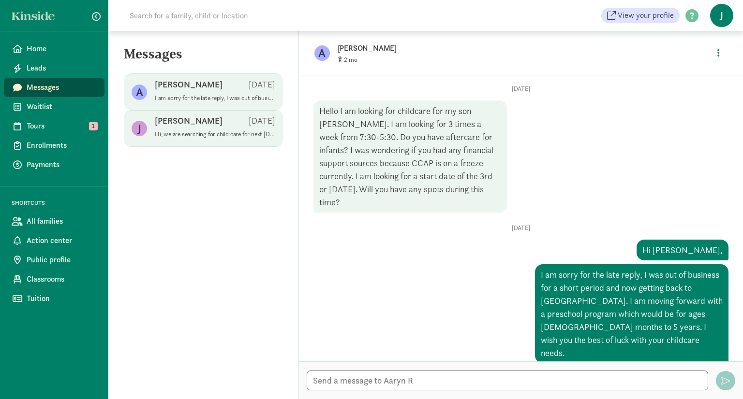
click at [215, 126] on div "Jenna B Jun 09" at bounding box center [215, 122] width 120 height 15
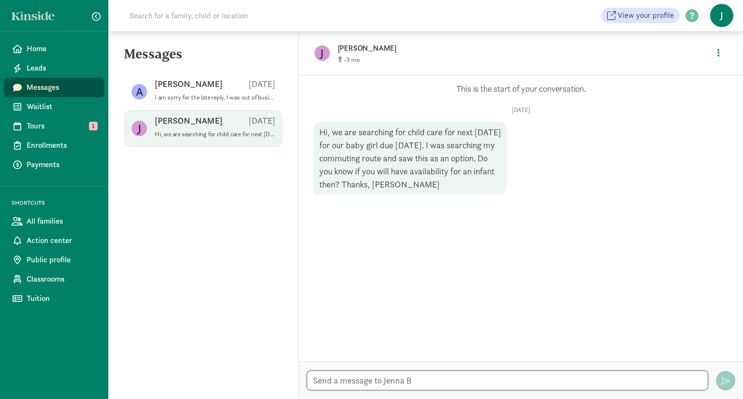
click at [372, 380] on textarea at bounding box center [507, 381] width 401 height 20
type textarea "J"
type textarea "G"
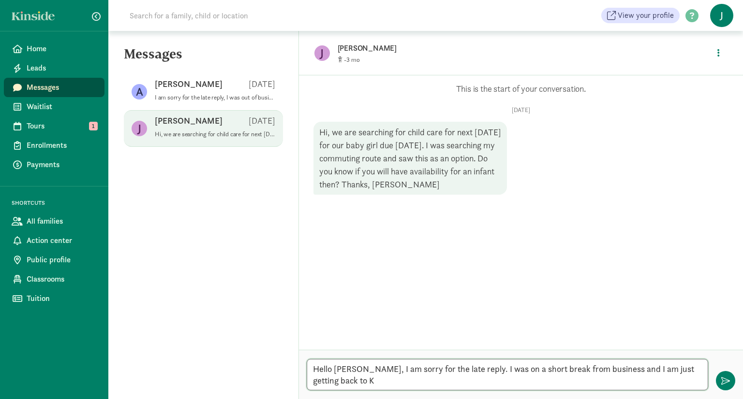
scroll to position [0, 0]
click at [608, 383] on textarea "Hello Jenna, I am sorry for the late reply. I was on a short break from busines…" at bounding box center [507, 374] width 401 height 31
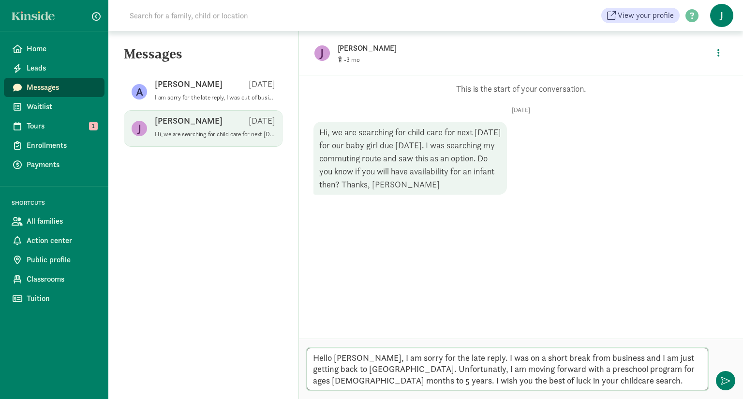
click at [387, 367] on textarea "Hello Jenna, I am sorry for the late reply. I was on a short break from busines…" at bounding box center [507, 369] width 401 height 43
type textarea "Hello Jenna, I am sorry for the late reply. I was on a short break from busines…"
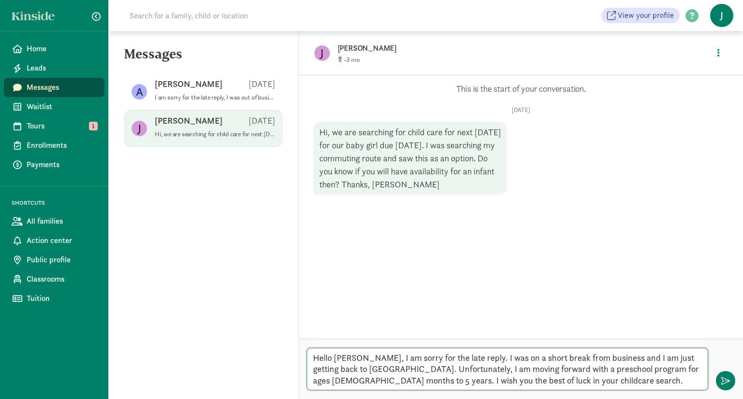
click at [632, 384] on textarea "Hello Jenna, I am sorry for the late reply. I was on a short break from busines…" at bounding box center [507, 369] width 401 height 43
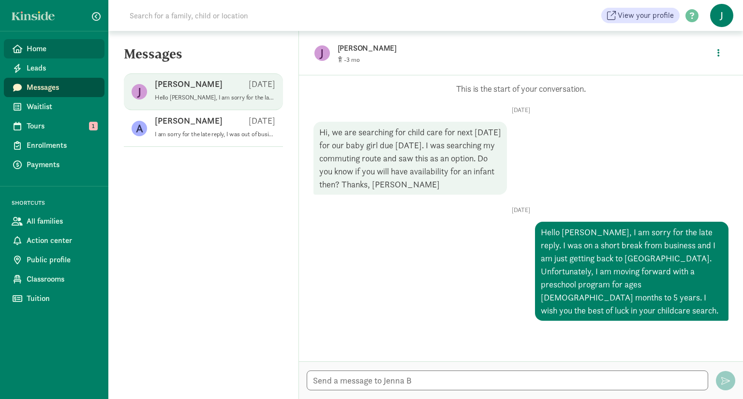
click at [49, 55] on link "Home" at bounding box center [54, 48] width 101 height 19
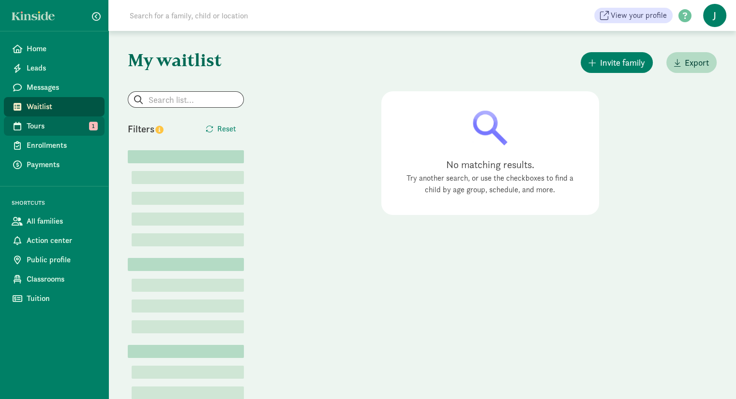
click at [66, 126] on span "Tours" at bounding box center [62, 126] width 70 height 12
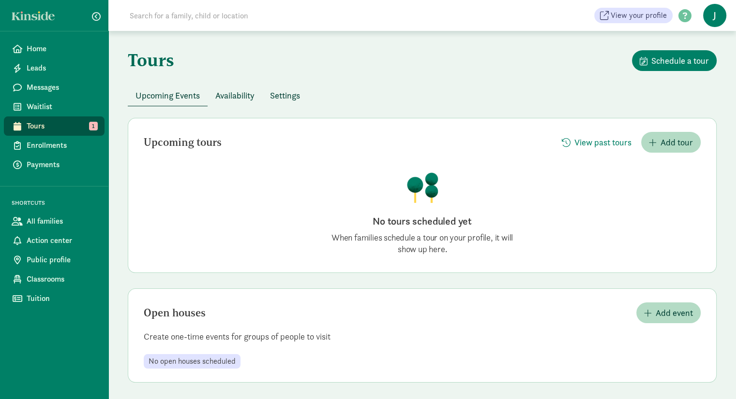
click at [222, 99] on span "Availability" at bounding box center [234, 95] width 39 height 13
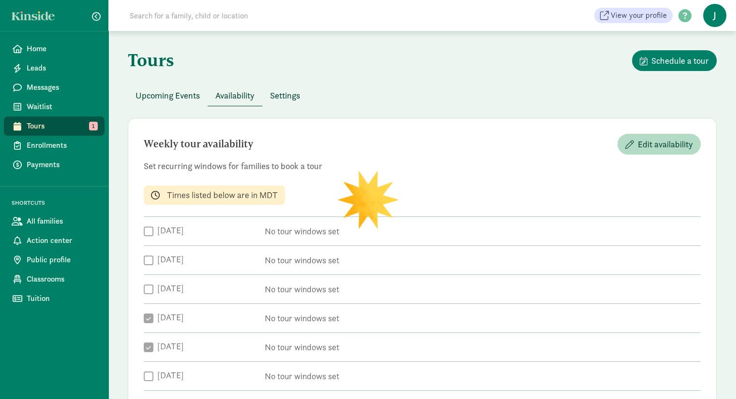
checkbox input "true"
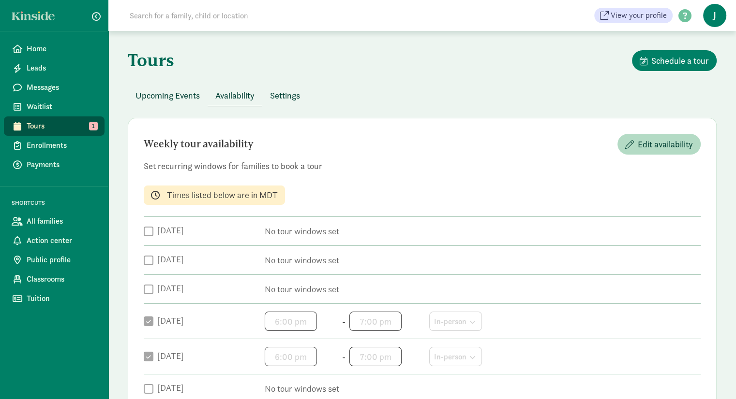
click at [290, 87] on button "Settings" at bounding box center [284, 95] width 45 height 21
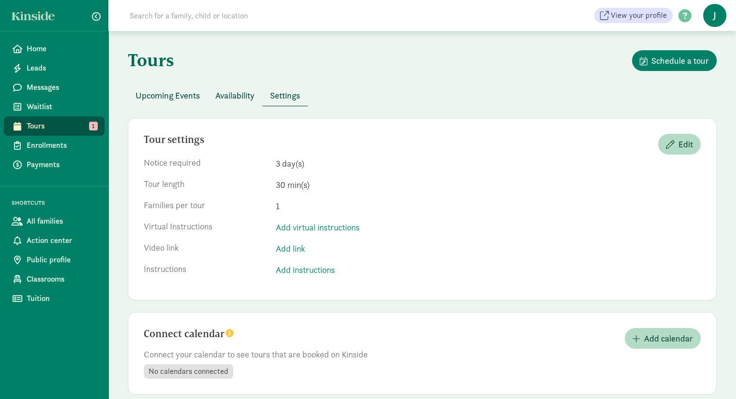
click at [96, 124] on span "1" at bounding box center [93, 126] width 9 height 9
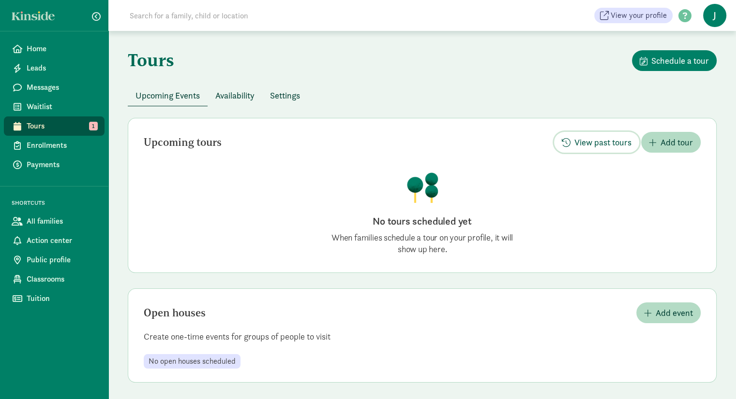
click at [558, 144] on button "View past tours" at bounding box center [596, 142] width 85 height 21
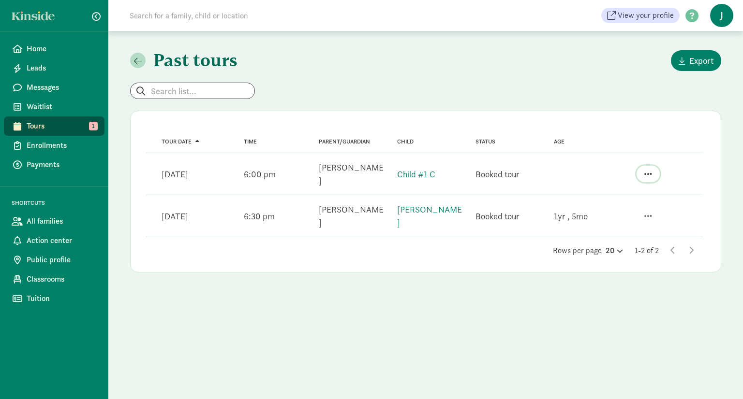
click at [651, 173] on span "button" at bounding box center [648, 174] width 8 height 9
click at [611, 127] on div "View family page" at bounding box center [613, 133] width 75 height 13
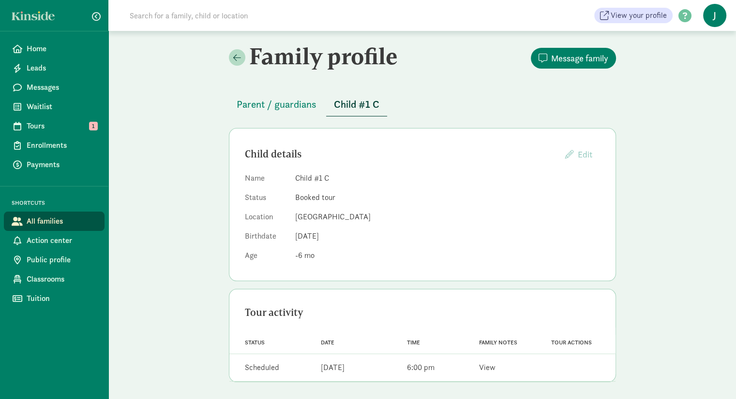
click at [487, 368] on link "View" at bounding box center [487, 368] width 16 height 10
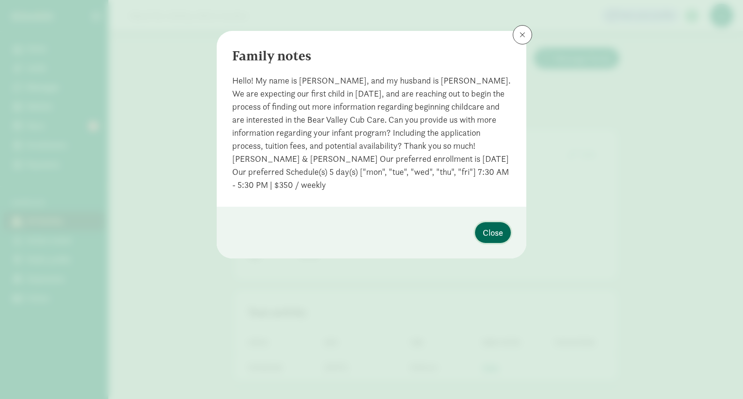
click at [496, 233] on span "Close" at bounding box center [493, 232] width 20 height 13
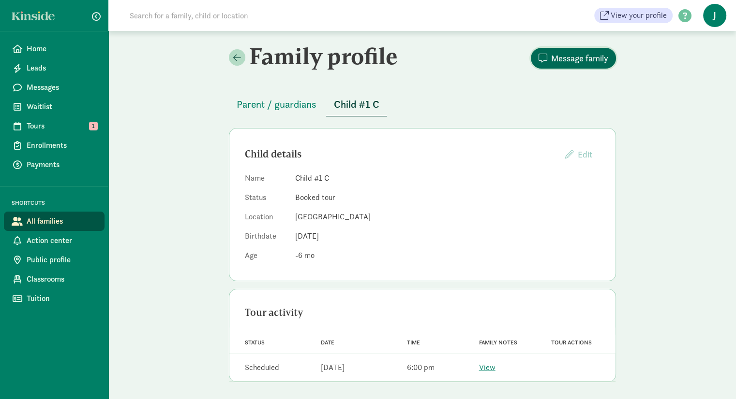
click at [547, 57] on span "Message family" at bounding box center [573, 58] width 70 height 13
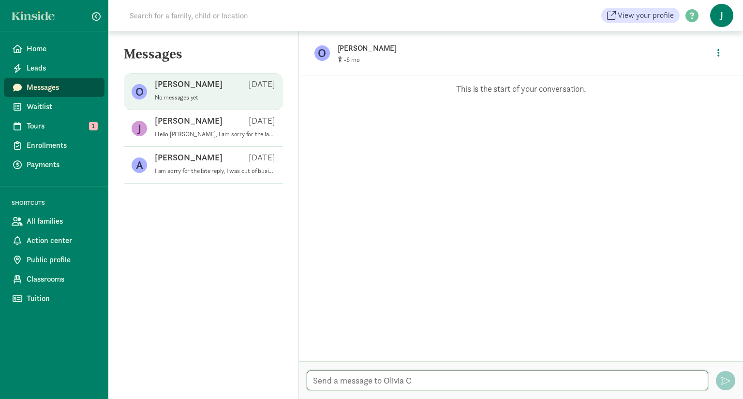
click at [405, 376] on textarea at bounding box center [507, 381] width 401 height 20
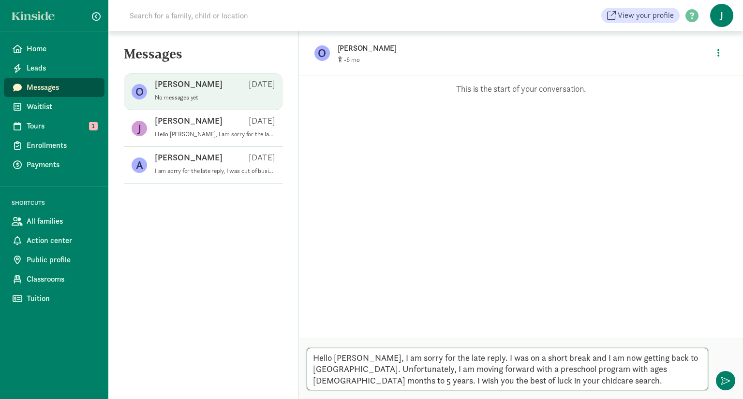
click at [412, 378] on textarea "Hello [PERSON_NAME], I am sorry for the late reply. I was on a short break and …" at bounding box center [507, 369] width 401 height 43
type textarea "Hello [PERSON_NAME], I am sorry for the late reply. I was on a short break and …"
drag, startPoint x: 485, startPoint y: 380, endPoint x: 465, endPoint y: 382, distance: 19.9
click at [465, 382] on textarea "Hello [PERSON_NAME], I am sorry for the late reply. I was on a short break and …" at bounding box center [507, 369] width 401 height 43
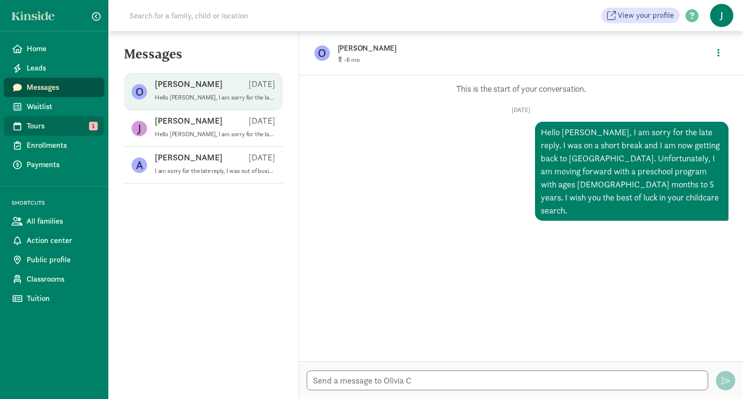
click at [78, 122] on span "Tours" at bounding box center [62, 126] width 70 height 12
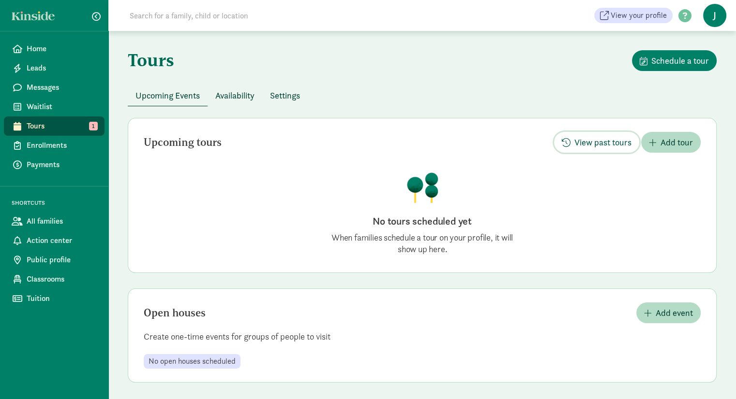
click at [577, 136] on span "View past tours" at bounding box center [602, 142] width 57 height 13
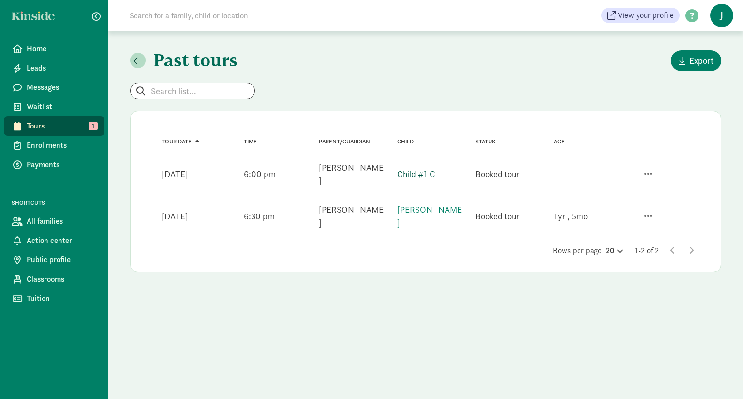
click at [411, 171] on link "Child #1 C" at bounding box center [416, 174] width 38 height 11
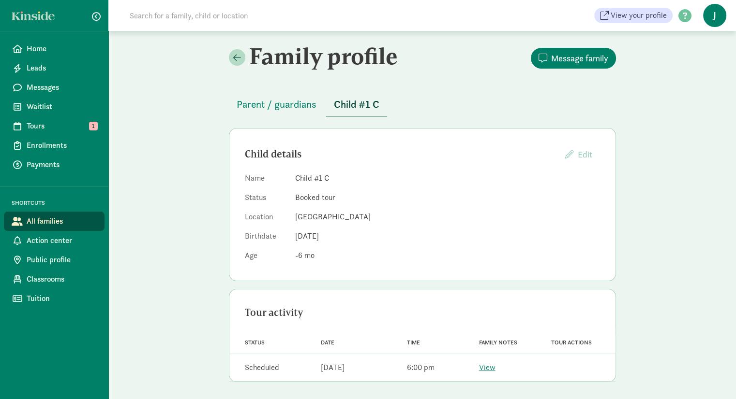
scroll to position [2, 0]
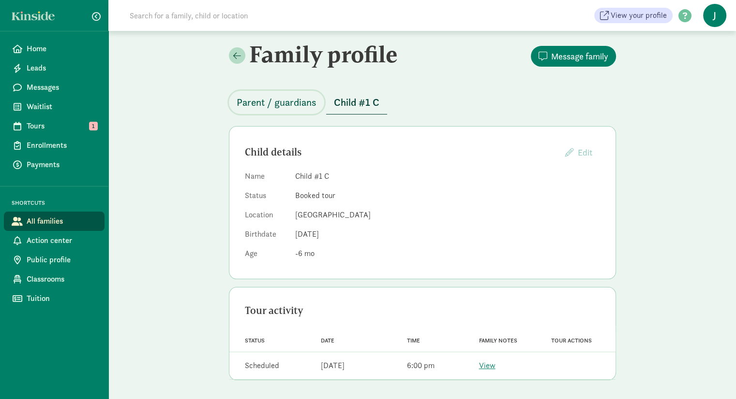
click at [286, 103] on span "Parent / guardians" at bounding box center [276, 102] width 80 height 15
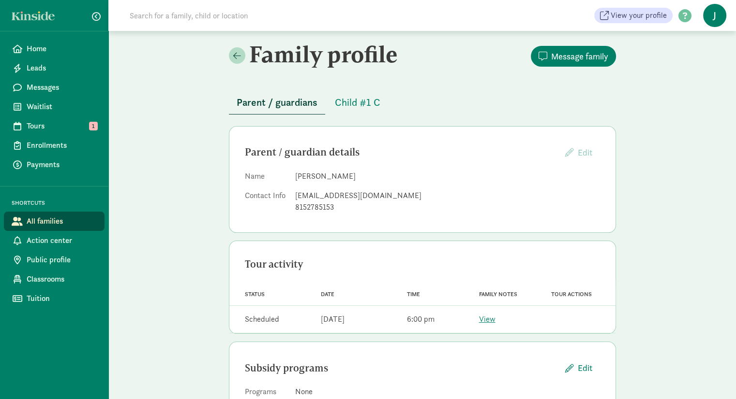
scroll to position [39, 0]
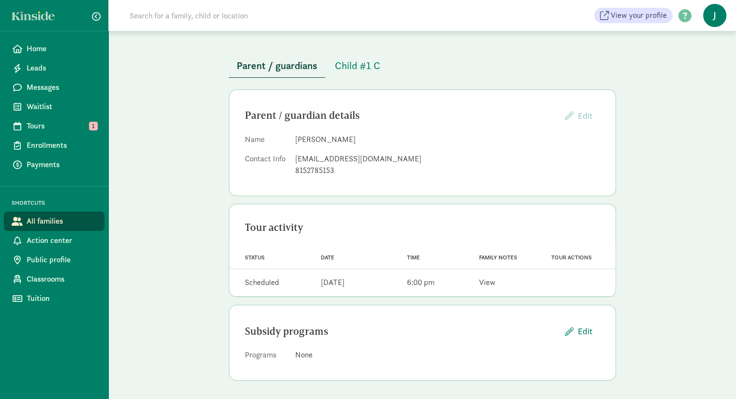
click at [484, 284] on link "View" at bounding box center [487, 283] width 16 height 10
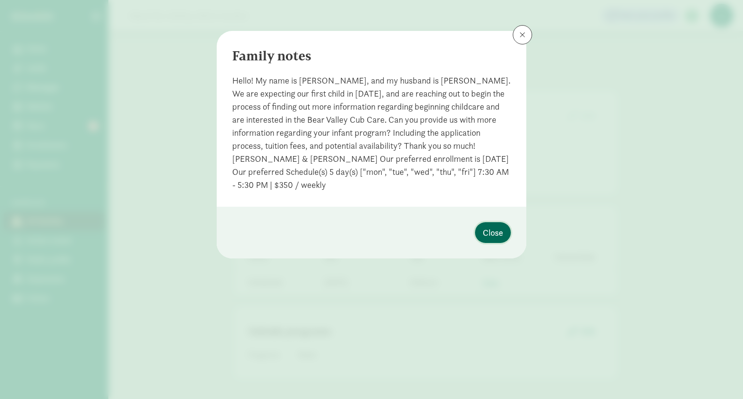
click at [492, 237] on span "Close" at bounding box center [493, 232] width 20 height 13
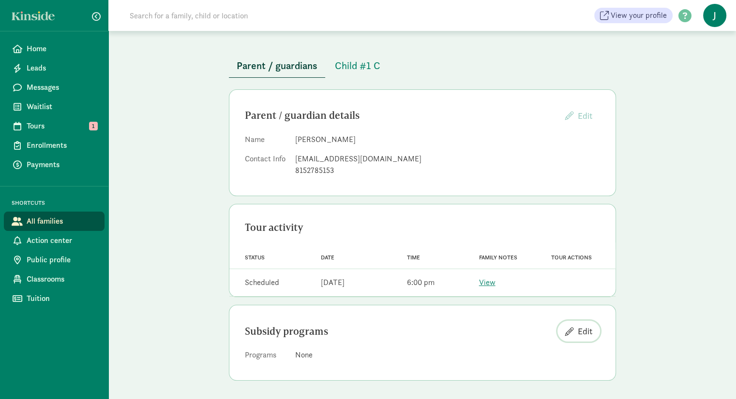
click at [570, 335] on span "Edit" at bounding box center [578, 331] width 27 height 13
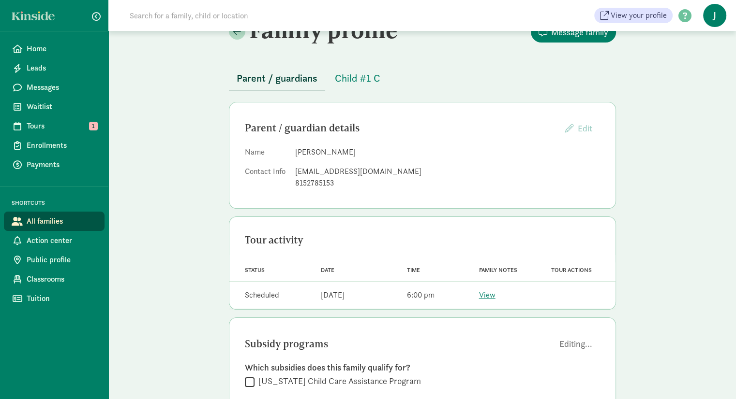
scroll to position [6, 0]
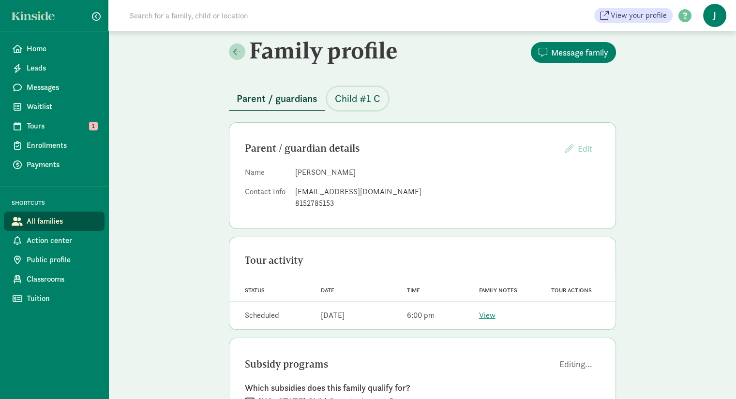
click at [358, 98] on span "Child #1 C" at bounding box center [357, 98] width 45 height 15
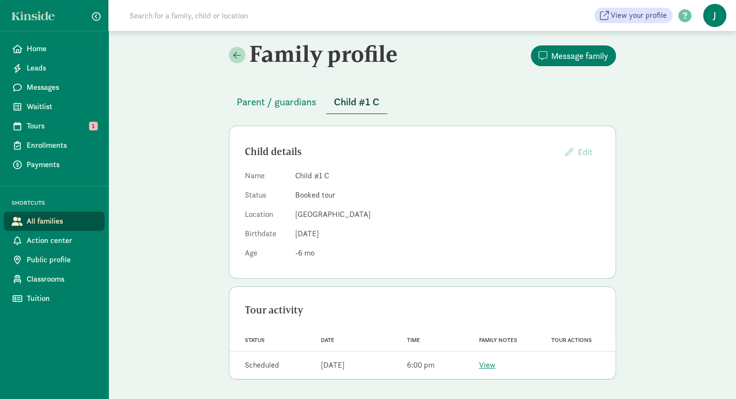
scroll to position [2, 0]
click at [482, 368] on link "View" at bounding box center [487, 366] width 16 height 10
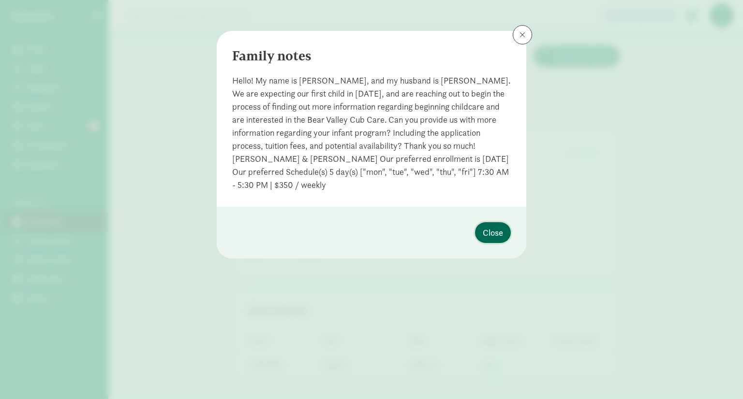
click at [487, 227] on span "Close" at bounding box center [493, 232] width 20 height 13
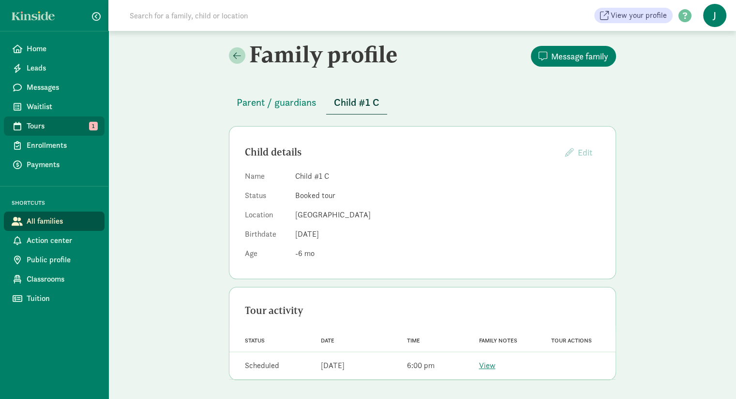
click at [94, 129] on span "1" at bounding box center [93, 126] width 9 height 9
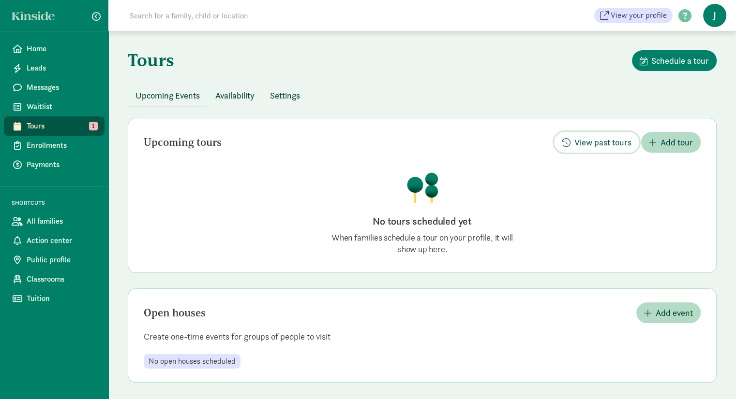
click at [608, 141] on span "View past tours" at bounding box center [602, 142] width 57 height 13
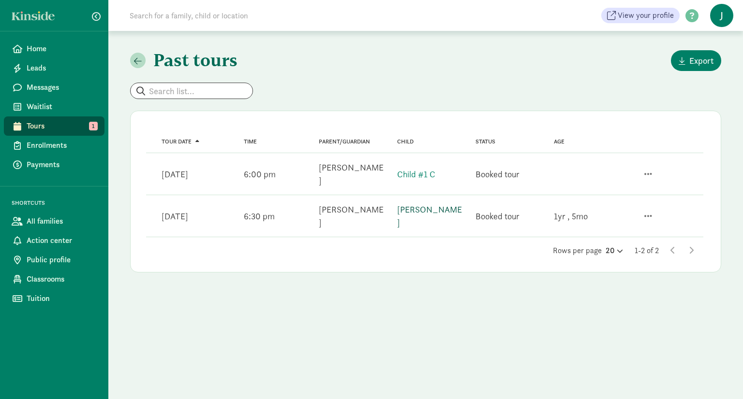
click at [427, 204] on link "[PERSON_NAME]" at bounding box center [429, 216] width 65 height 24
click at [50, 296] on span "Tuition" at bounding box center [62, 299] width 70 height 12
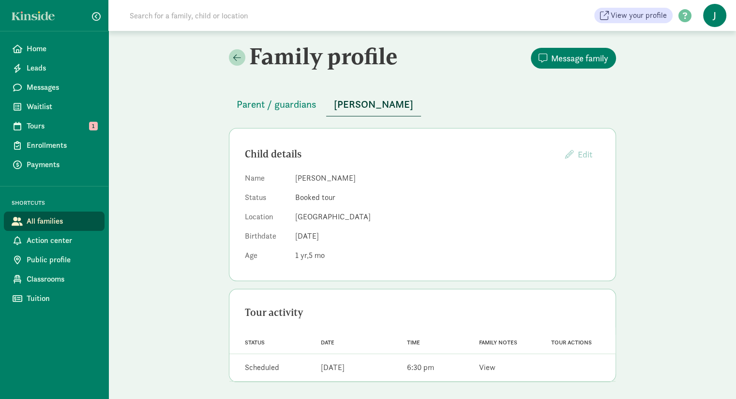
click at [486, 371] on link "View" at bounding box center [487, 368] width 16 height 10
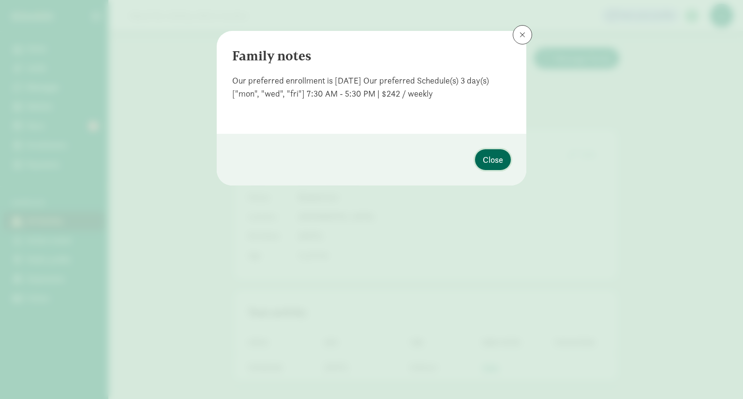
click at [505, 159] on button "Close" at bounding box center [493, 159] width 36 height 21
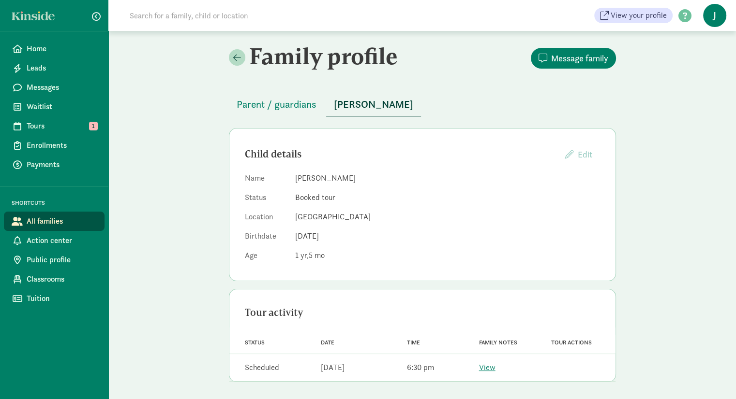
scroll to position [2, 0]
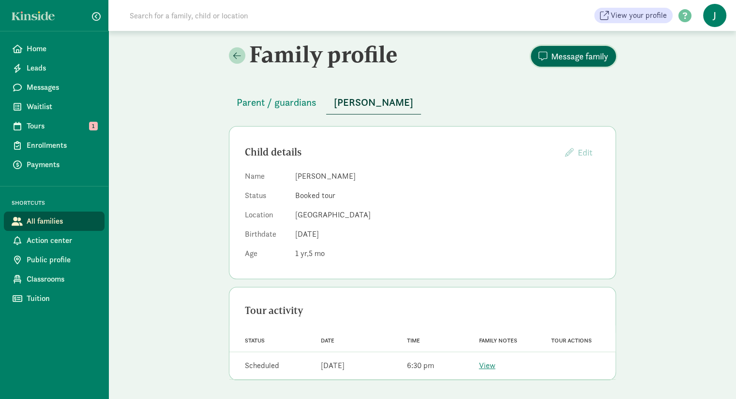
click at [571, 59] on span "Message family" at bounding box center [579, 56] width 57 height 13
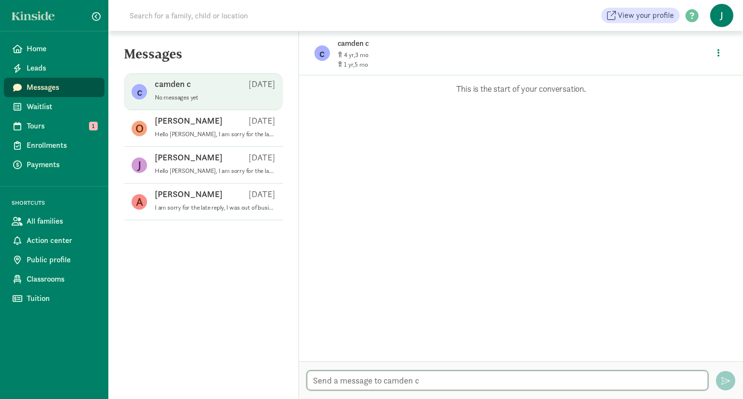
click at [371, 379] on textarea at bounding box center [507, 381] width 401 height 20
type textarea "H"
click at [73, 119] on link "Tours 1" at bounding box center [54, 126] width 101 height 19
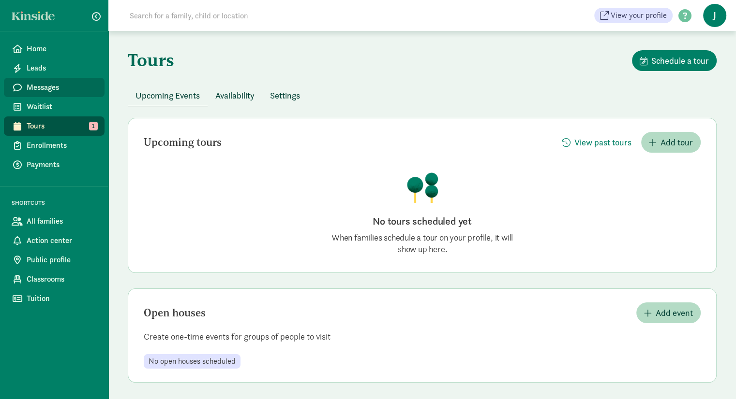
click at [57, 96] on link "Messages" at bounding box center [54, 87] width 101 height 19
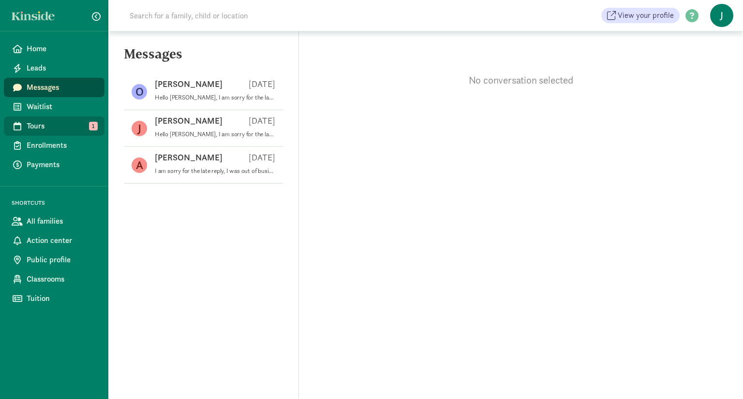
click at [56, 117] on link "Tours 1" at bounding box center [54, 126] width 101 height 19
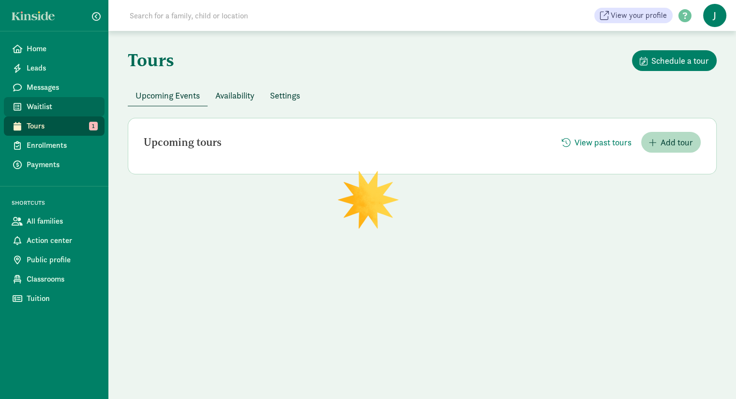
click at [54, 103] on span "Waitlist" at bounding box center [62, 107] width 70 height 12
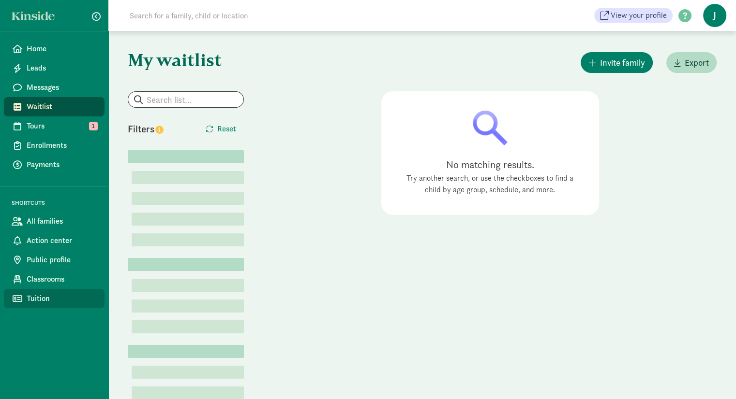
click at [59, 290] on link "Tuition" at bounding box center [54, 298] width 101 height 19
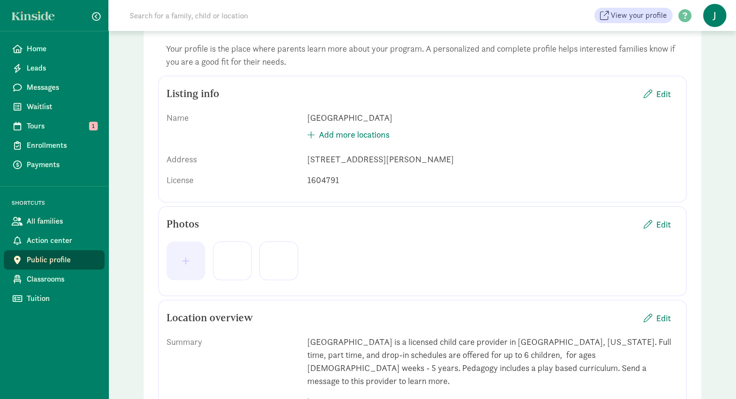
scroll to position [65, 0]
click at [51, 50] on span "Home" at bounding box center [62, 49] width 70 height 12
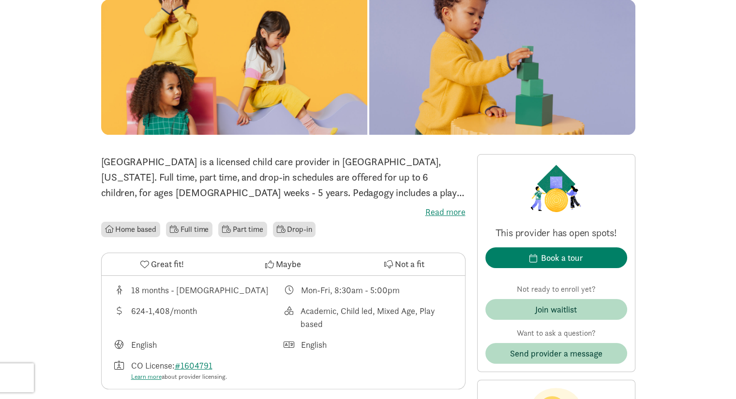
scroll to position [117, 0]
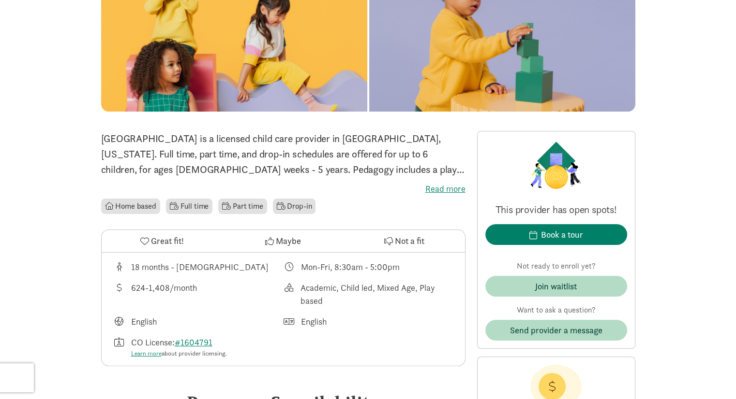
click at [445, 188] on label "Read more" at bounding box center [283, 189] width 364 height 12
click at [0, 0] on input "Read more" at bounding box center [0, 0] width 0 height 0
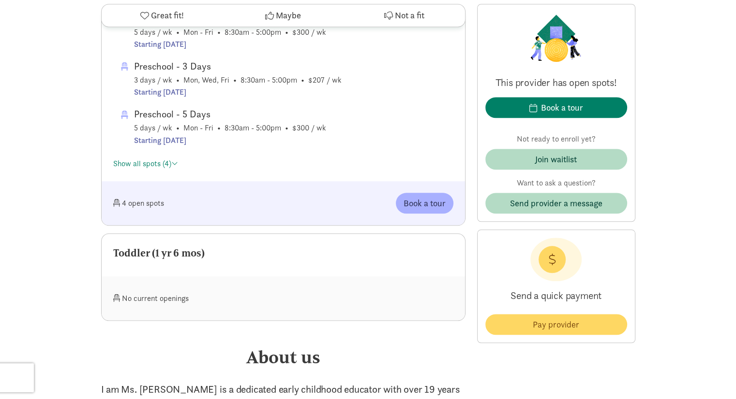
scroll to position [879, 0]
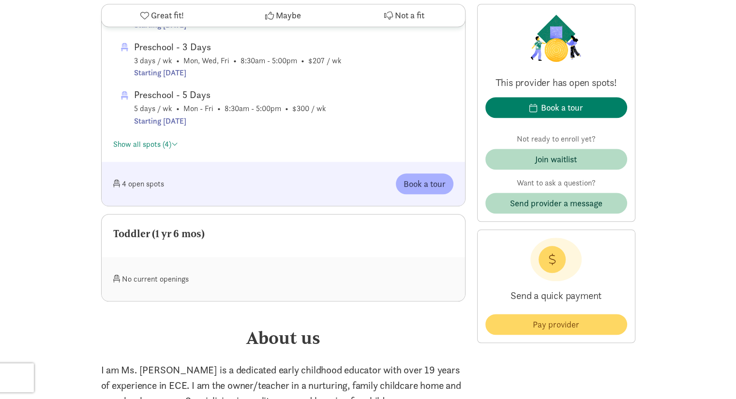
click at [194, 232] on div "Toddler (1 yr 6 mos)" at bounding box center [283, 233] width 340 height 15
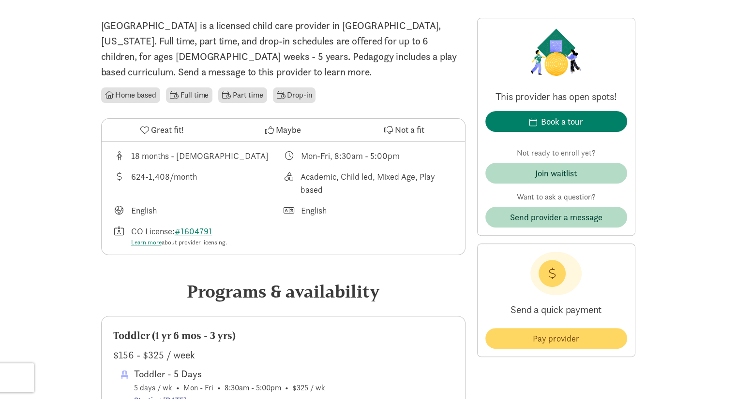
scroll to position [46, 0]
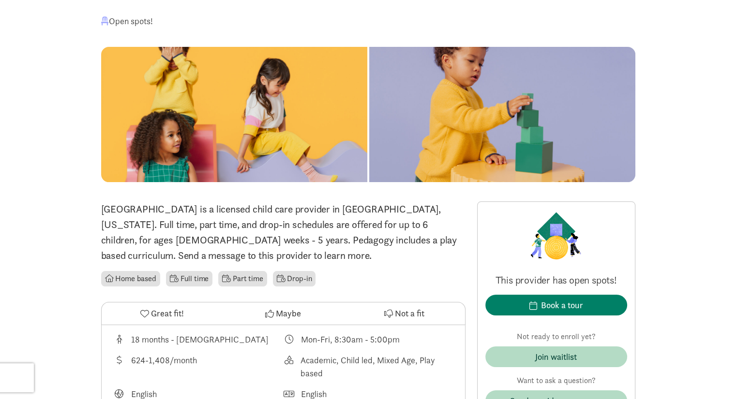
click at [139, 233] on p "[GEOGRAPHIC_DATA] is a licensed child care provider in [GEOGRAPHIC_DATA], [US_S…" at bounding box center [283, 233] width 364 height 62
